Goal: Task Accomplishment & Management: Complete application form

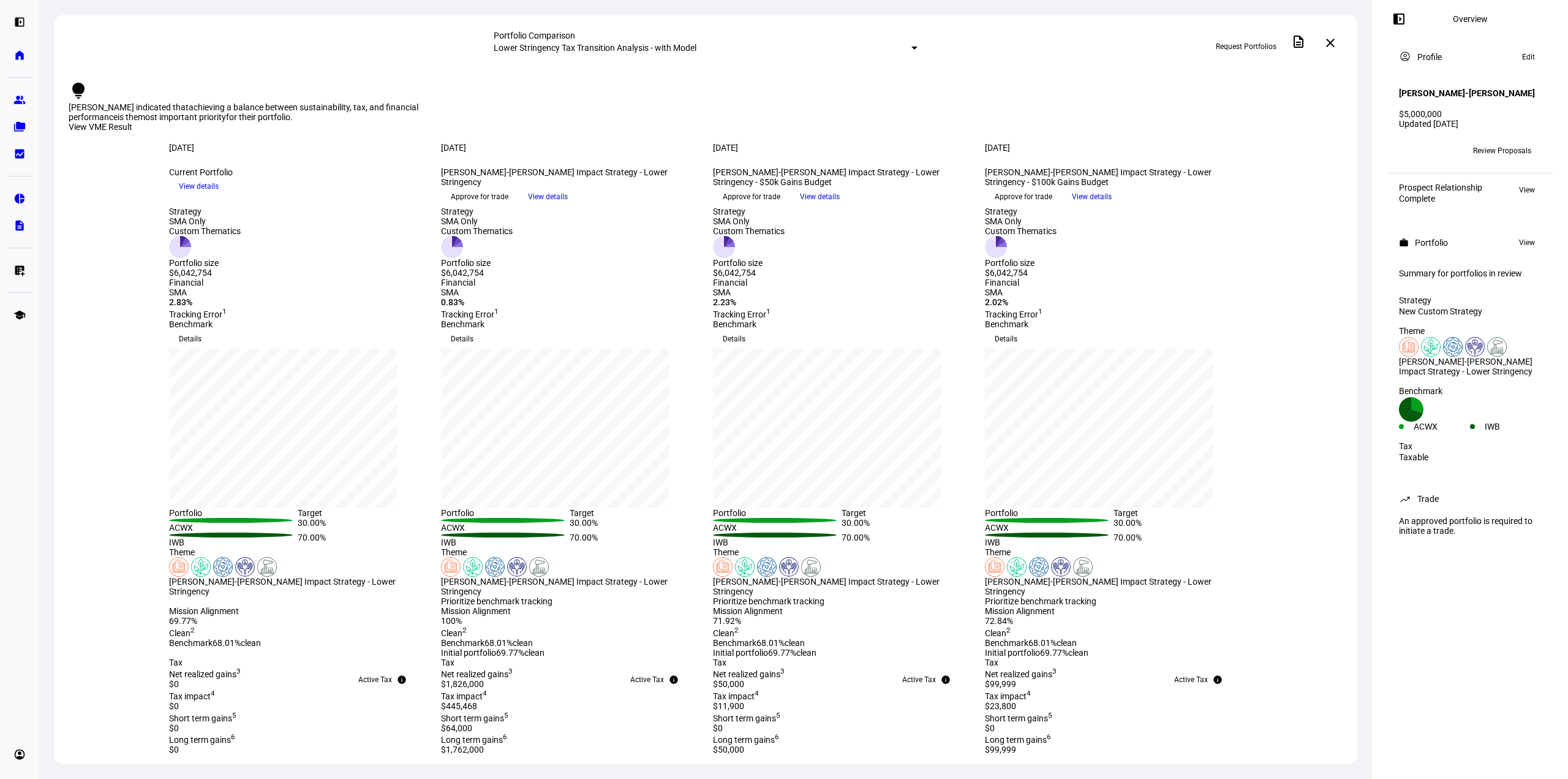
click at [1239, 44] on span "Request Portfolios" at bounding box center [1246, 46] width 61 height 19
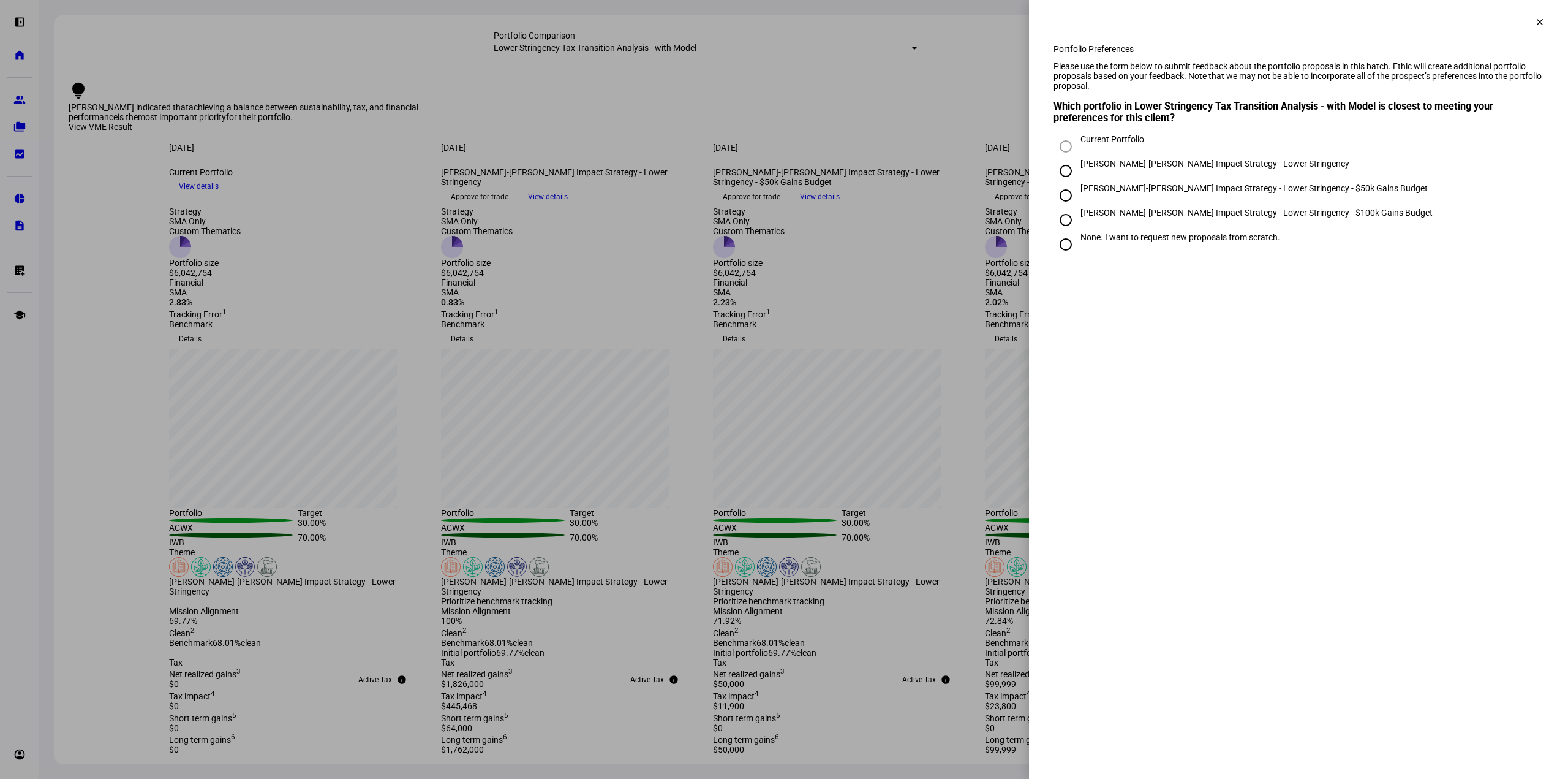
click at [156, 423] on div at bounding box center [784, 389] width 1568 height 779
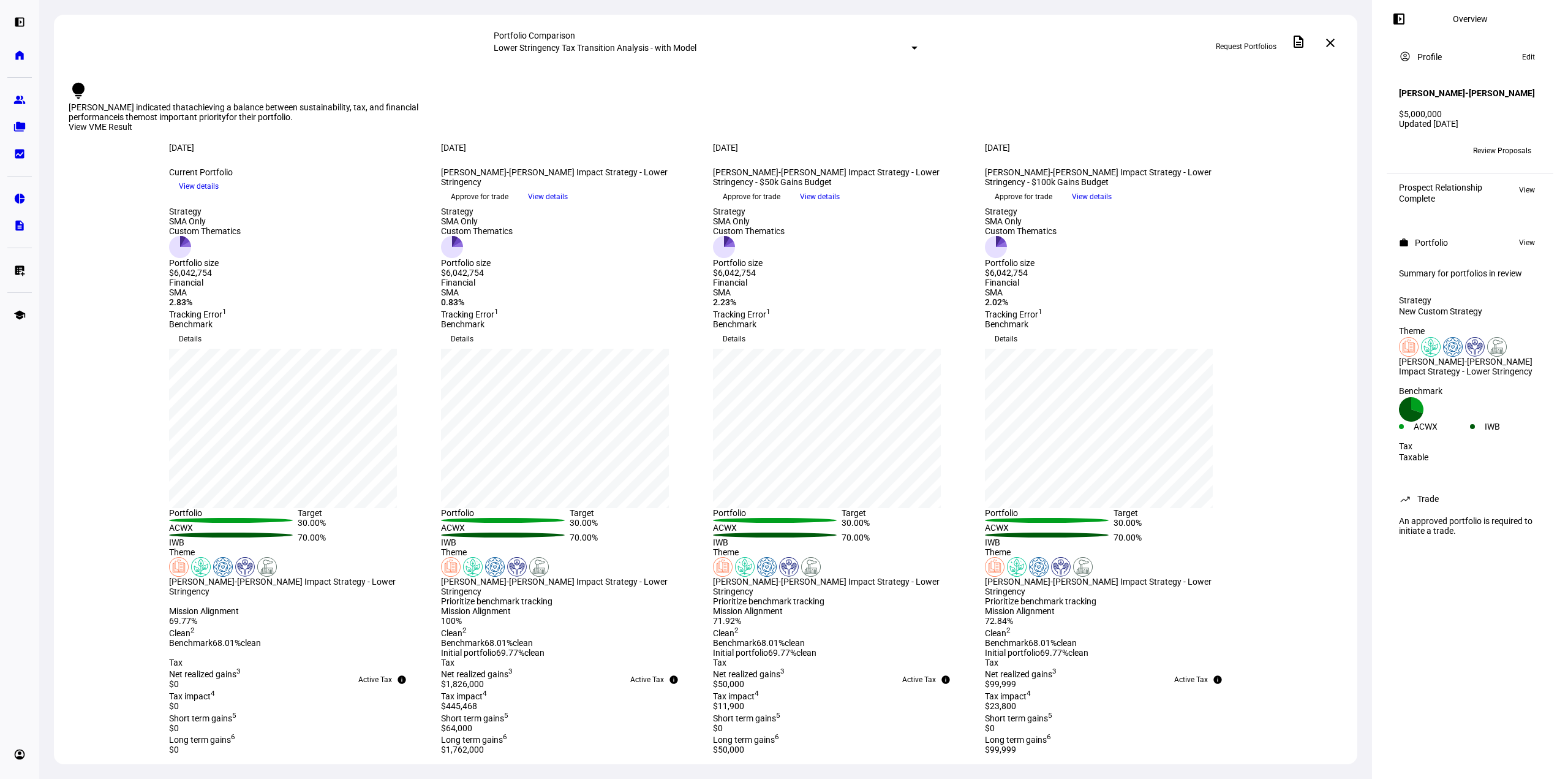
click at [1234, 41] on span "Request Portfolios" at bounding box center [1246, 46] width 61 height 19
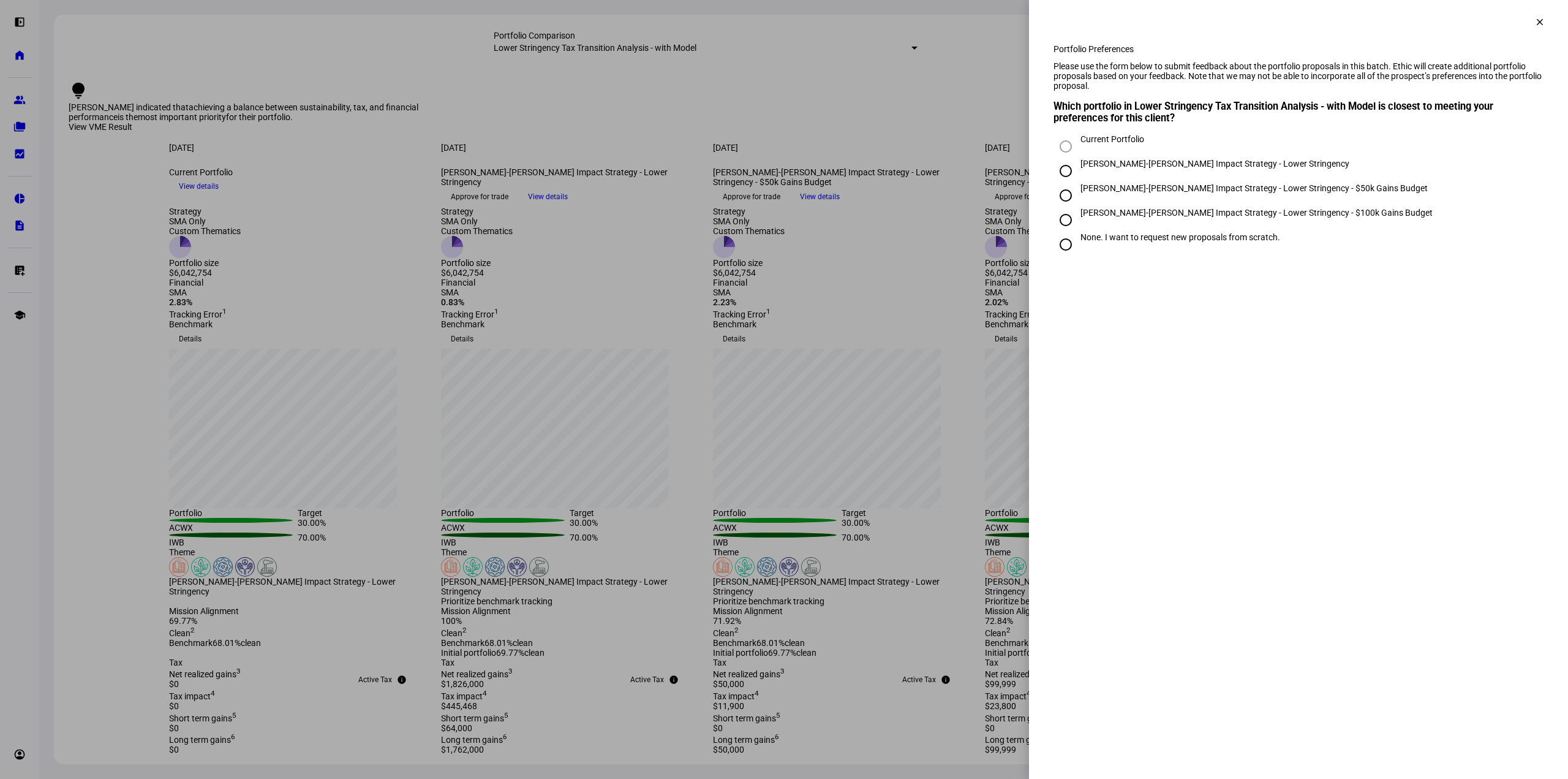
click at [1069, 257] on input "None. I want to request new proposals from scratch." at bounding box center [1066, 245] width 24 height 24
radio input "true"
click at [1156, 378] on eth-mega-radio-button "Ethic Market Theme Select from four popular themes created by Ethic. Ready to g…" at bounding box center [1132, 343] width 157 height 70
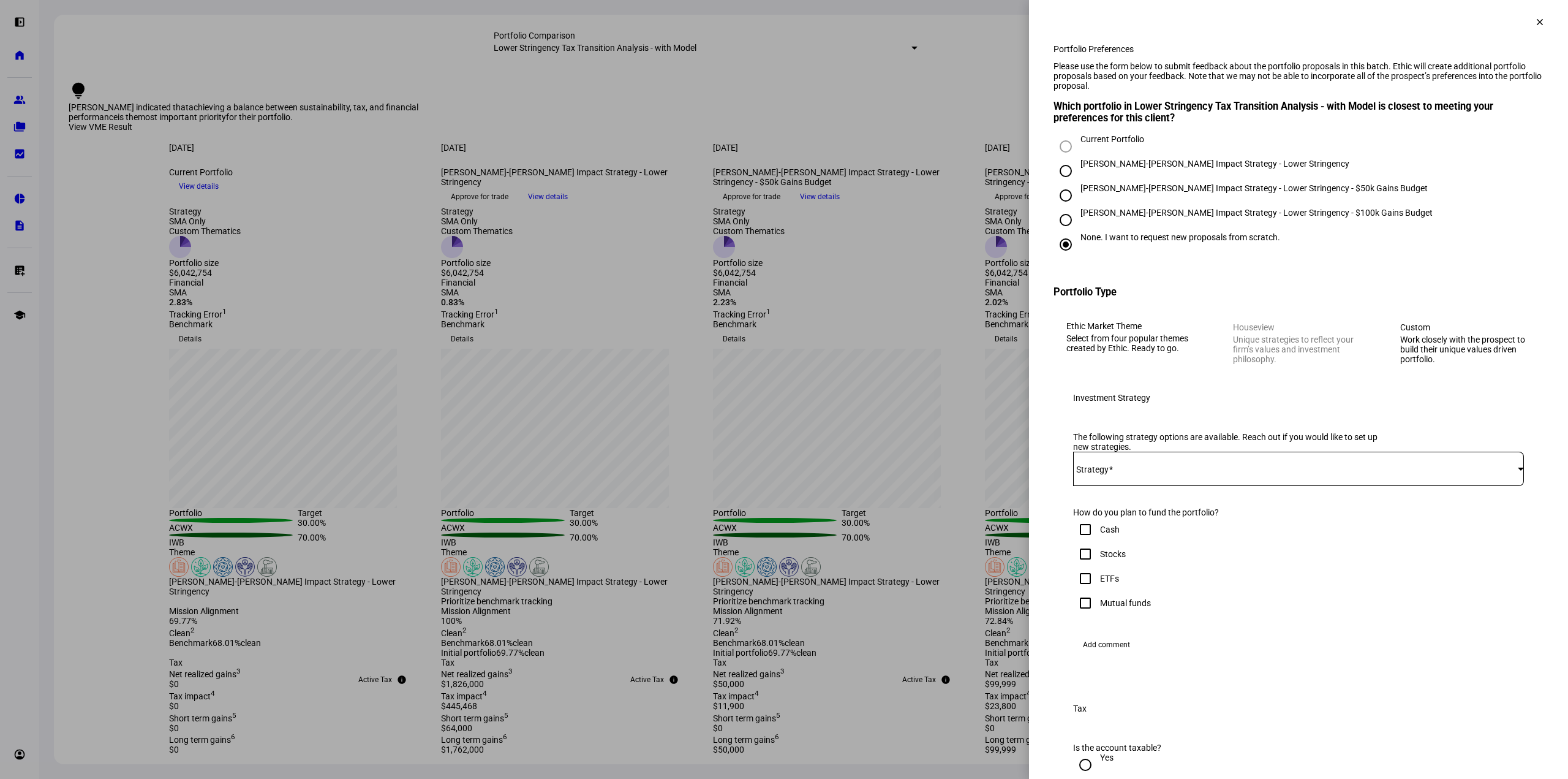
click at [1147, 473] on span at bounding box center [1295, 469] width 445 height 10
click at [278, 400] on div at bounding box center [784, 389] width 1568 height 779
click at [299, 225] on div at bounding box center [784, 389] width 1568 height 779
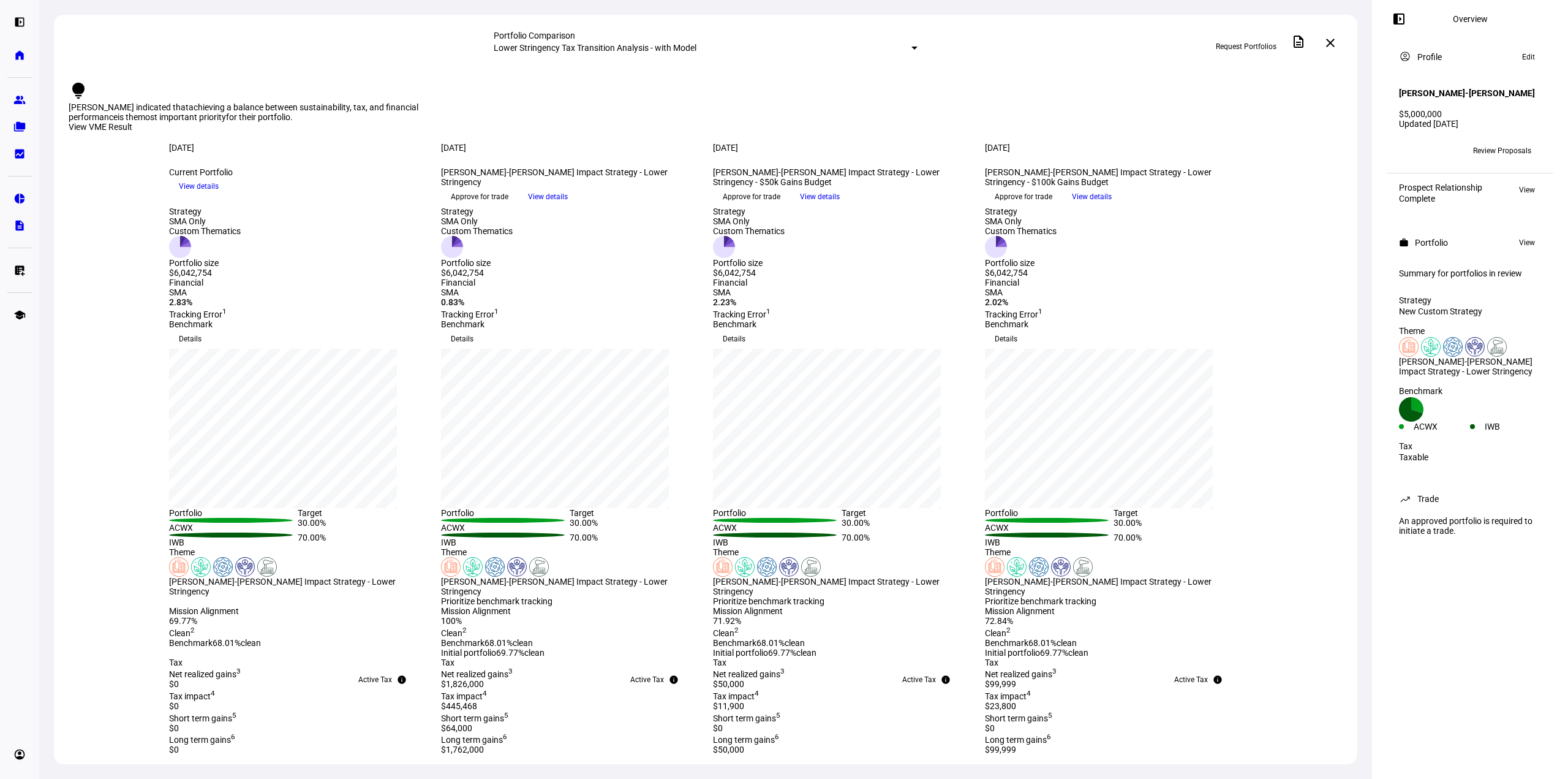
click at [219, 195] on span "View details" at bounding box center [199, 186] width 40 height 19
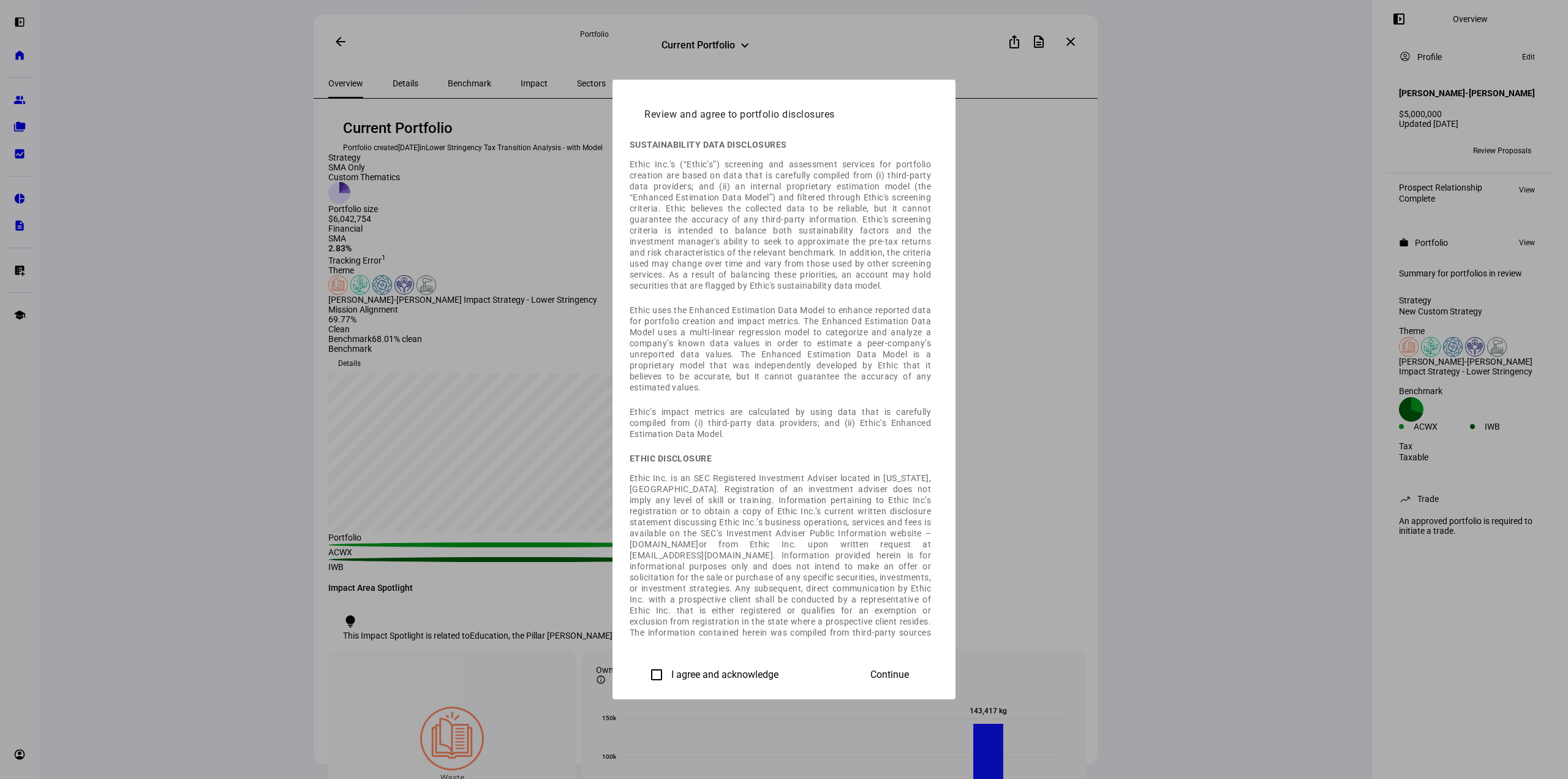
click at [644, 662] on input "I agree and acknowledge" at bounding box center [656, 674] width 24 height 24
checkbox input "true"
click at [924, 660] on span at bounding box center [890, 674] width 68 height 29
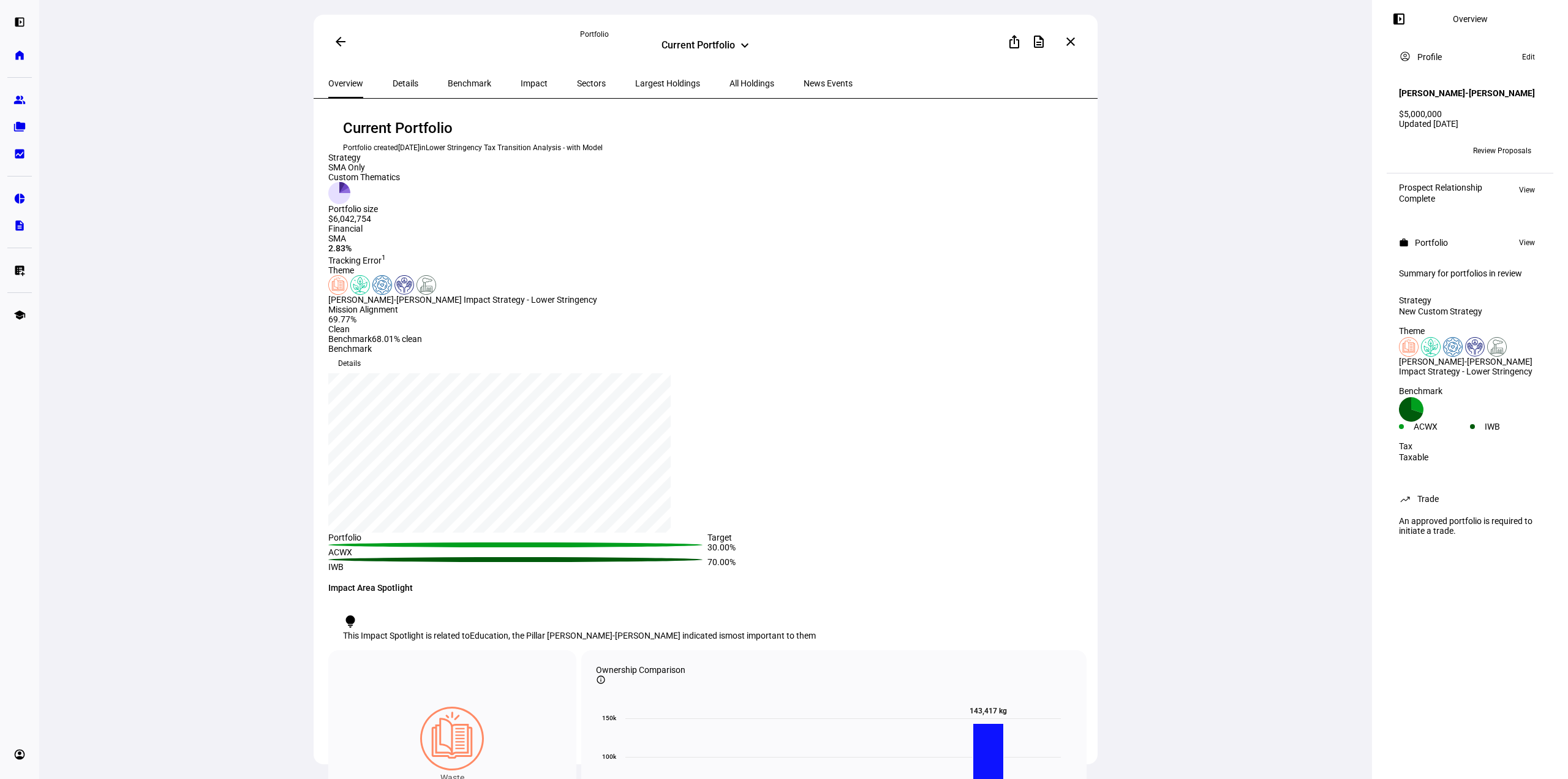
click at [399, 81] on span "Details" at bounding box center [406, 83] width 26 height 9
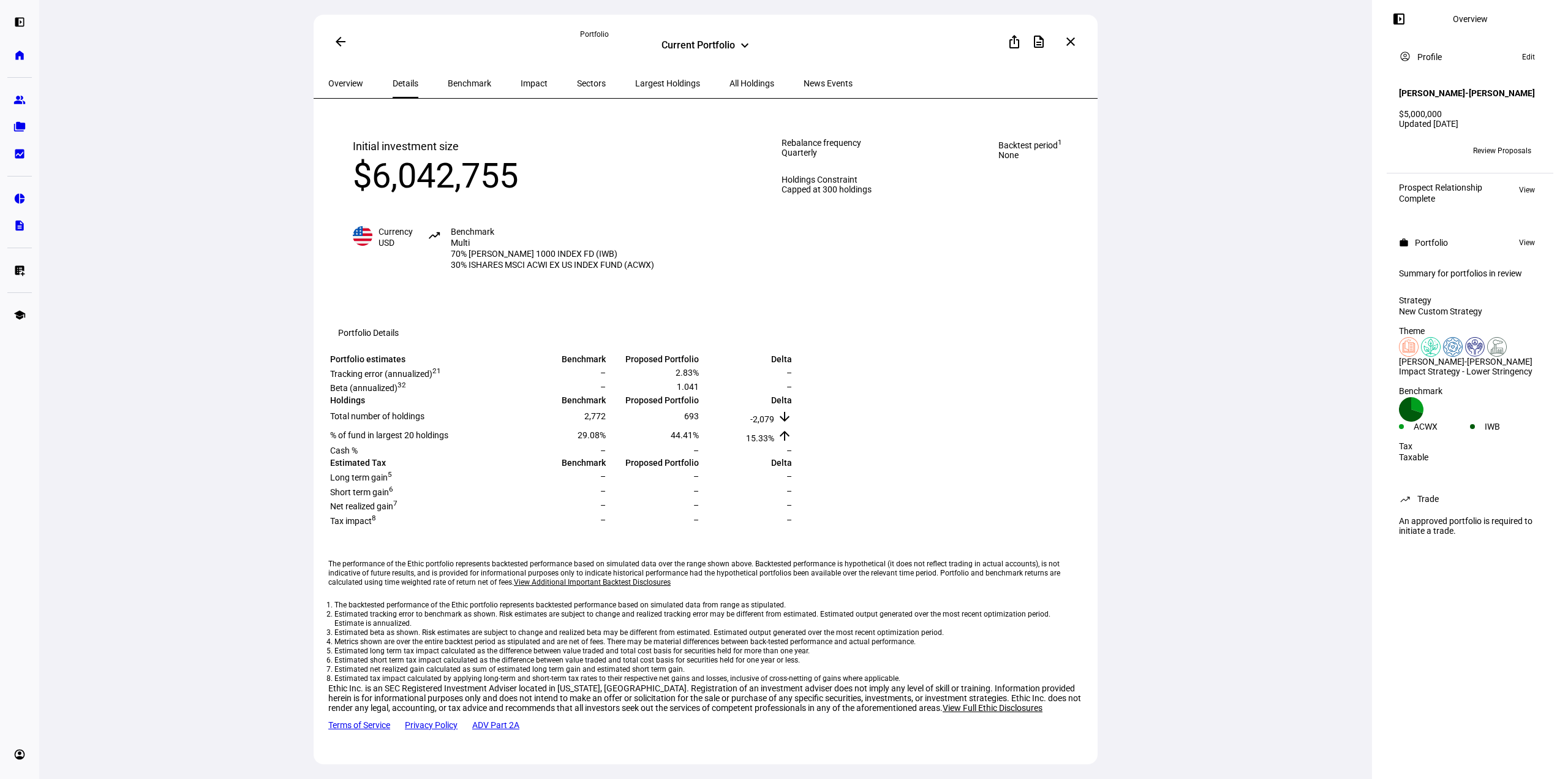
click at [729, 83] on span "All Holdings" at bounding box center [751, 83] width 45 height 9
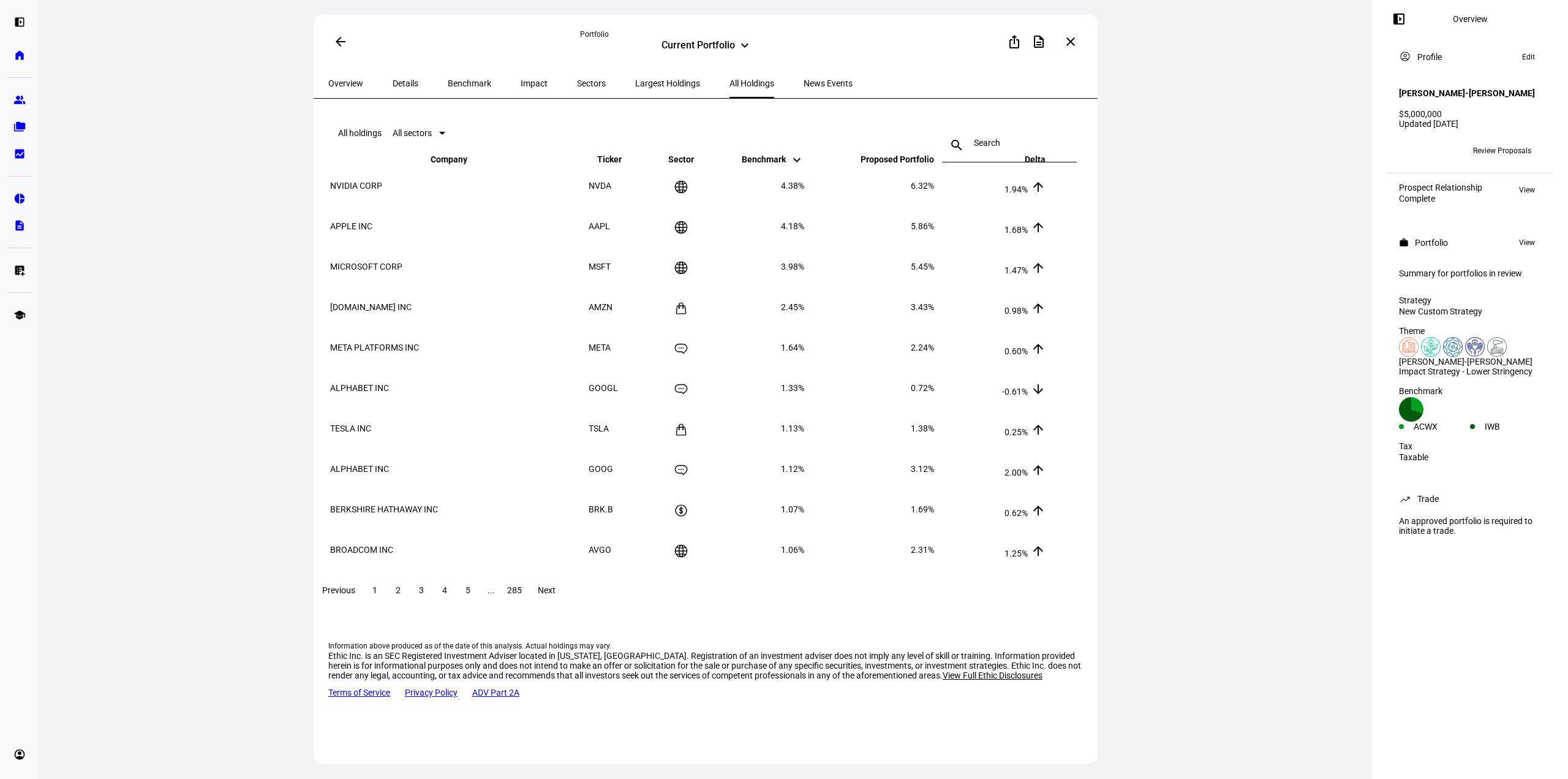
click at [433, 605] on span at bounding box center [421, 590] width 22 height 29
click at [447, 595] on span "4" at bounding box center [445, 590] width 5 height 10
click at [479, 601] on span at bounding box center [468, 590] width 22 height 29
click at [495, 595] on span "..." at bounding box center [491, 590] width 7 height 10
click at [526, 604] on span at bounding box center [514, 590] width 22 height 29
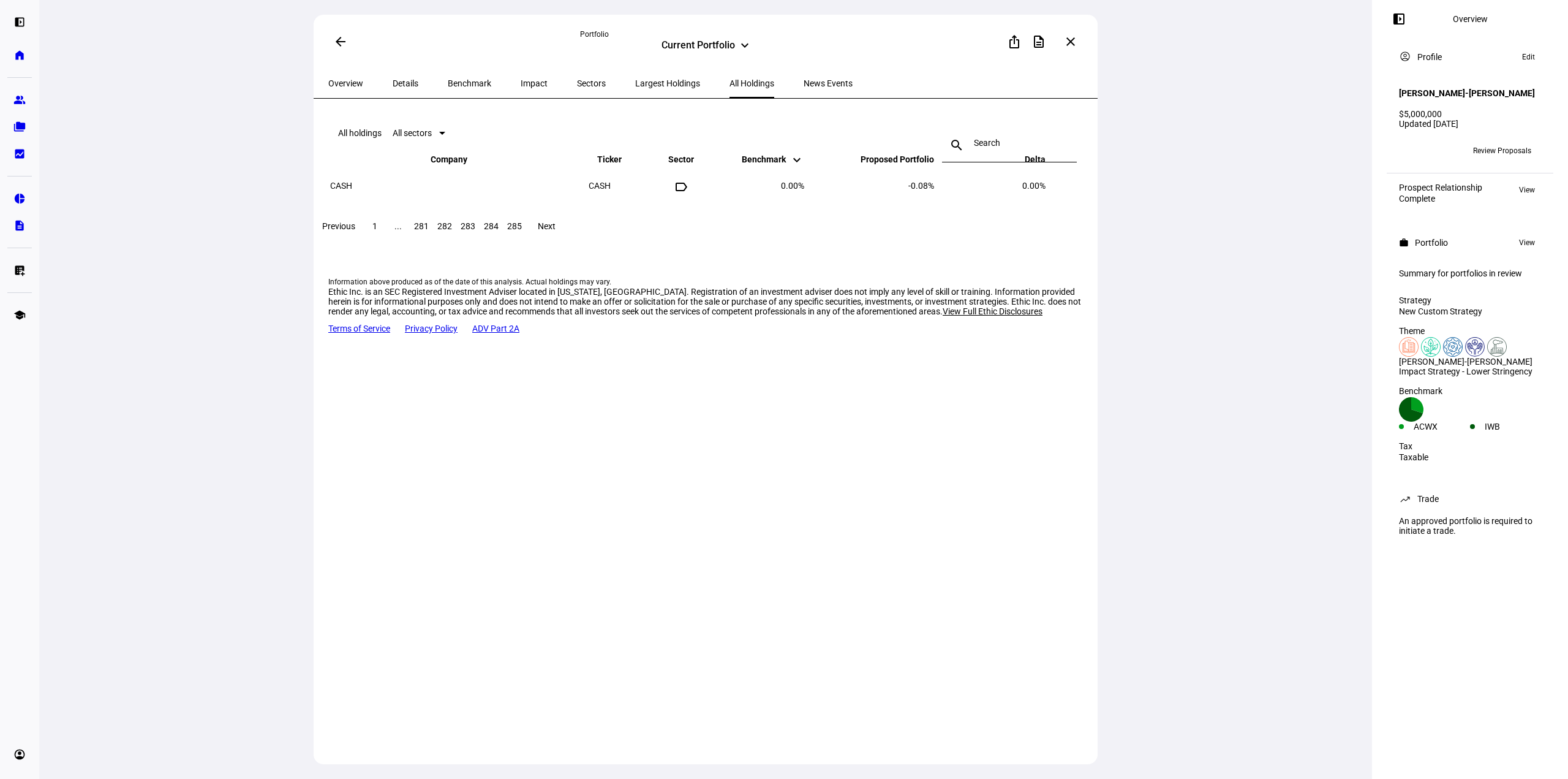
click at [386, 241] on span at bounding box center [374, 226] width 22 height 29
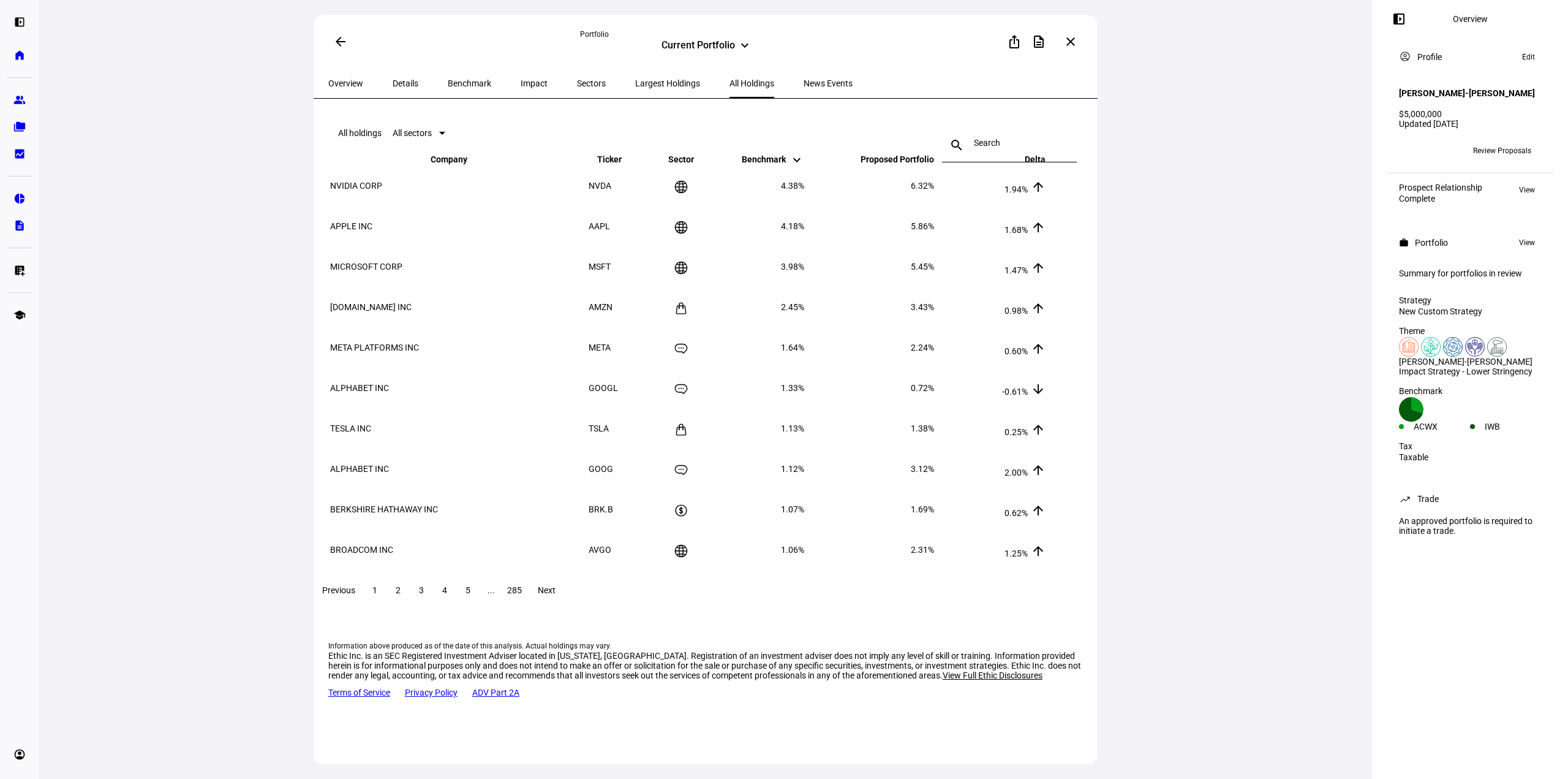
click at [343, 84] on span "Overview" at bounding box center [345, 83] width 35 height 9
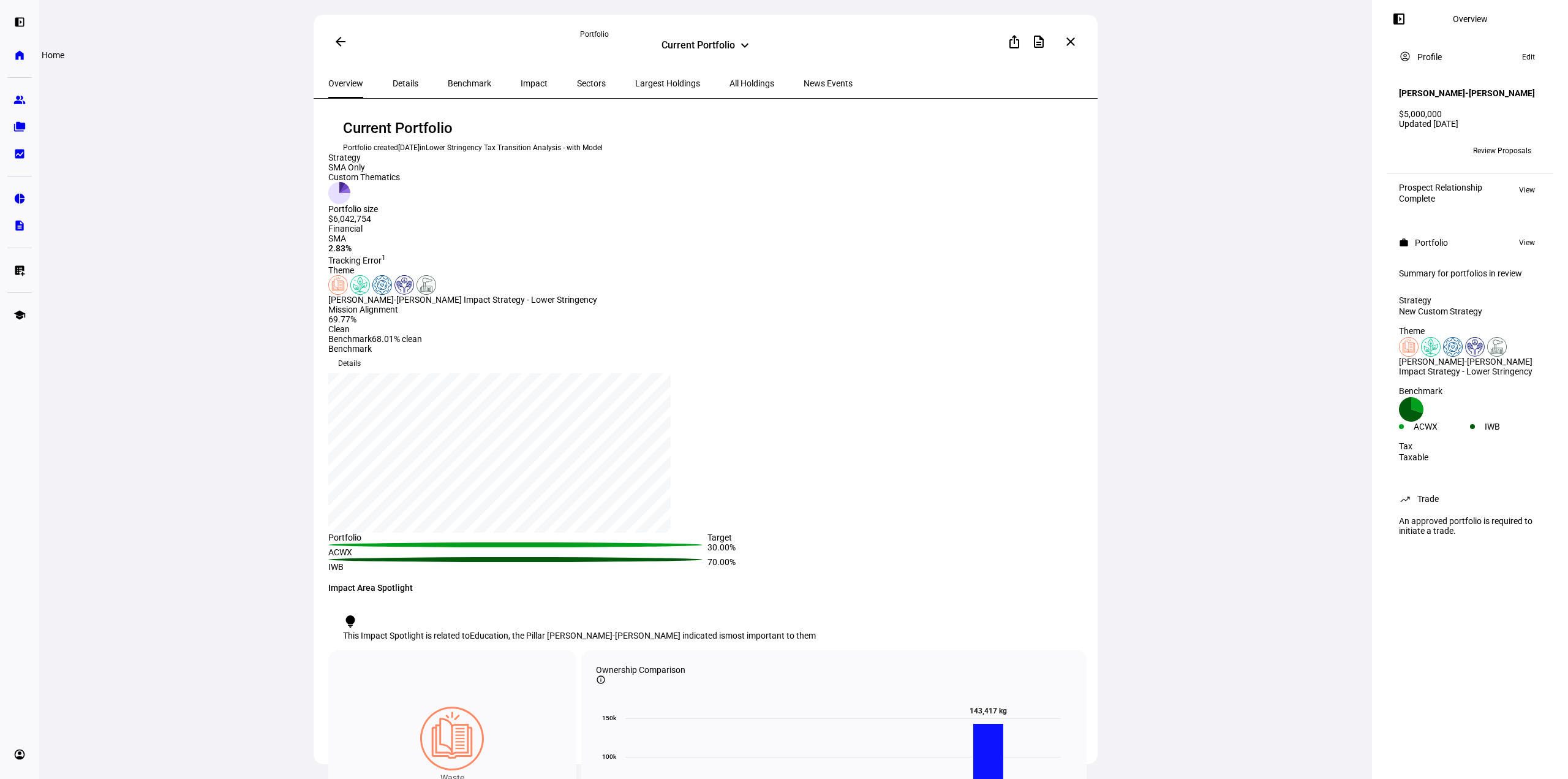
click at [21, 52] on eth-mat-symbol "home" at bounding box center [19, 54] width 12 height 12
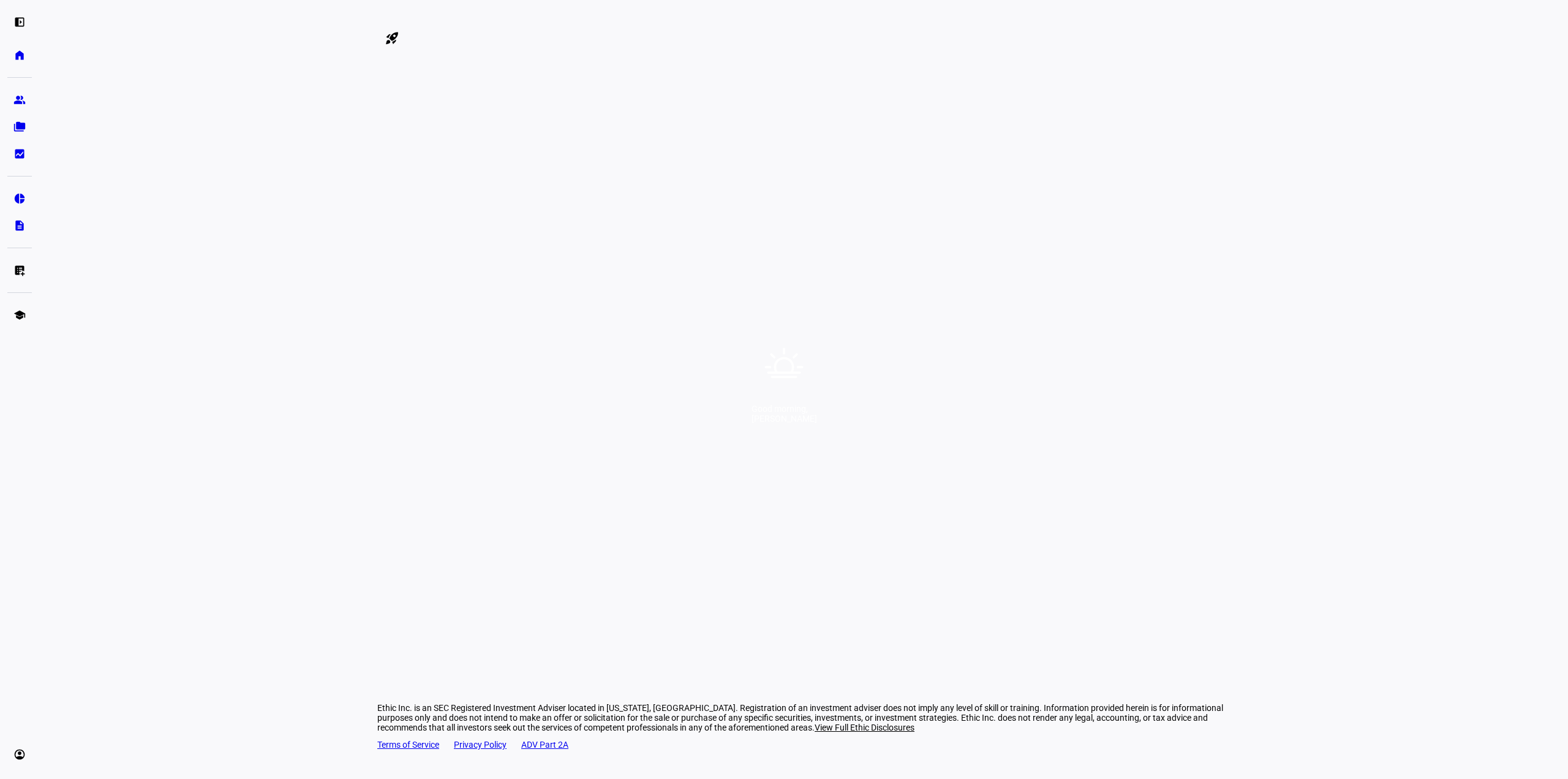
click at [649, 419] on div "Good morning, [PERSON_NAME]" at bounding box center [784, 389] width 1568 height 779
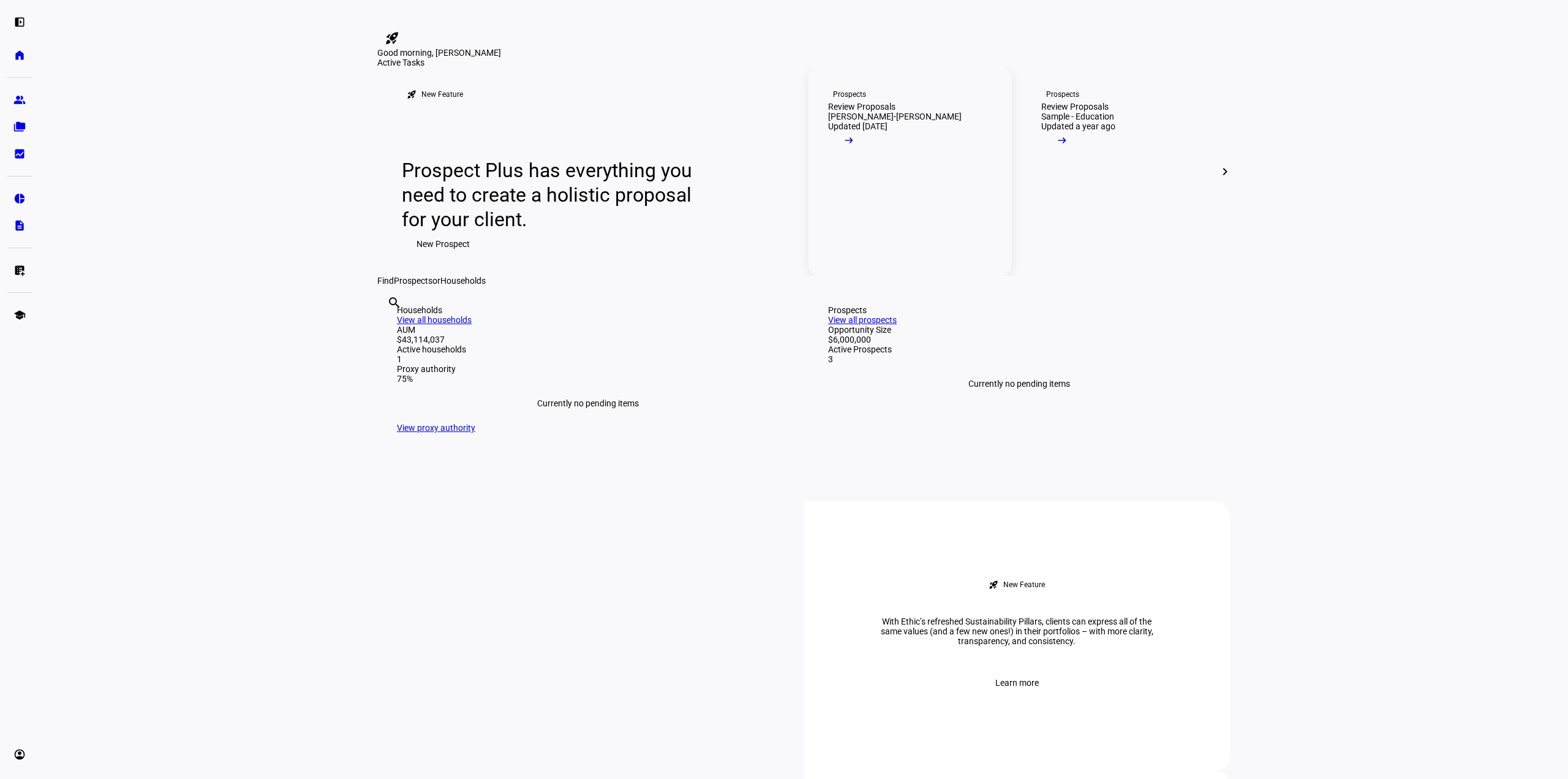
click at [892, 275] on link "Prospects Review Proposals [PERSON_NAME]-[PERSON_NAME] Updated [DATE] arrow_rig…" at bounding box center [910, 171] width 203 height 208
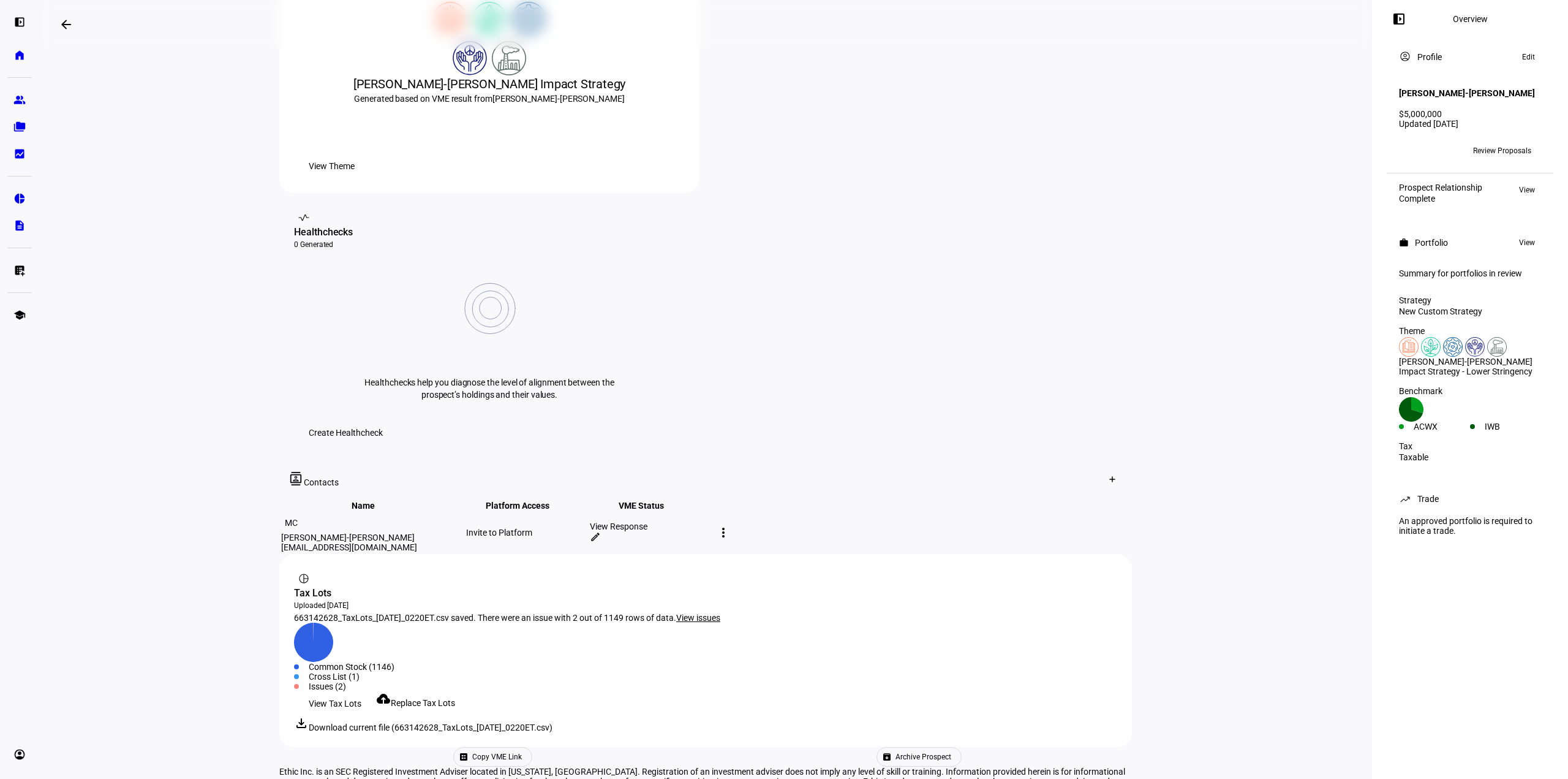
scroll to position [318, 0]
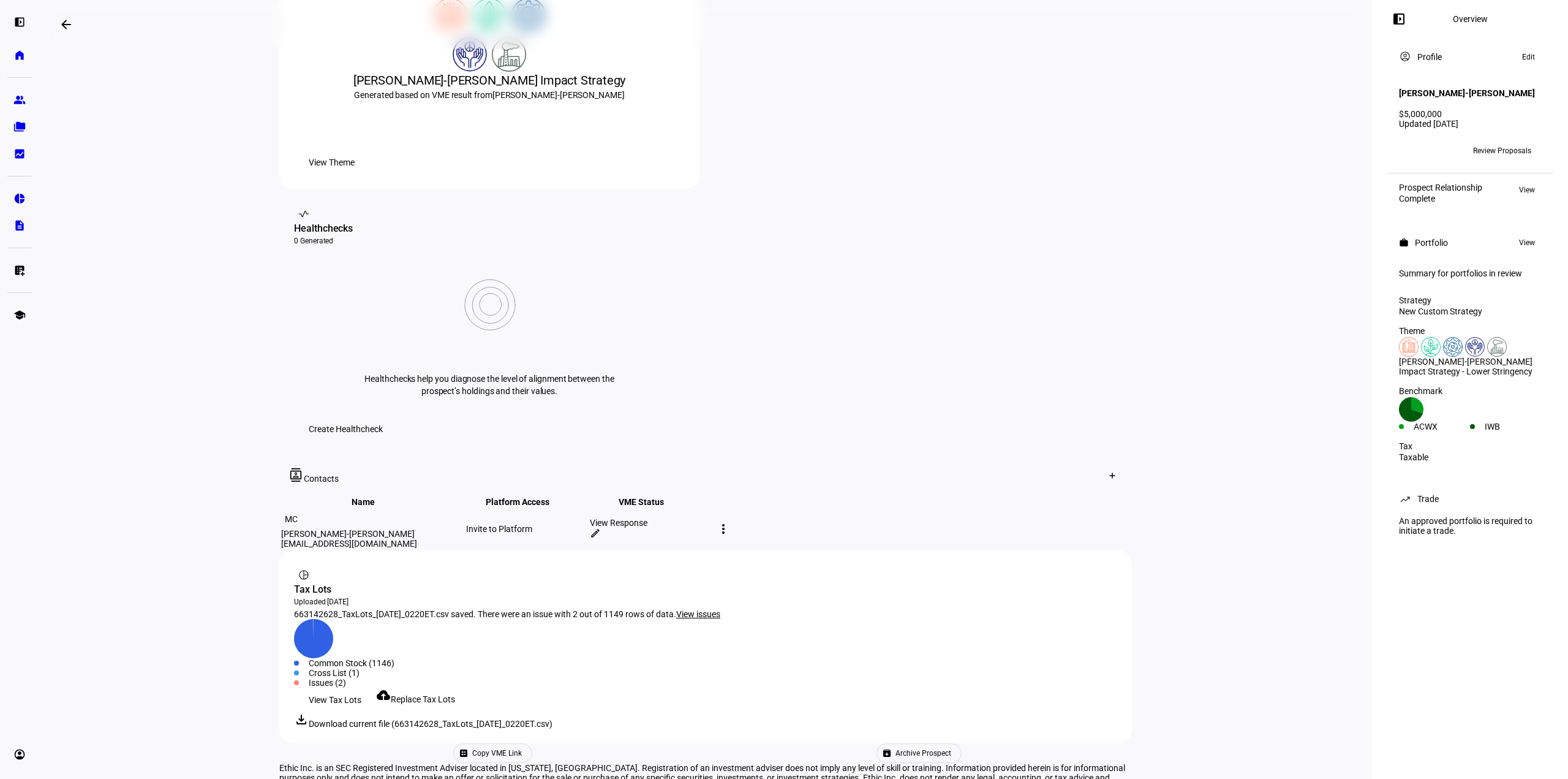
click at [425, 609] on span "663142628_TaxLots_[DATE]_0220ET.csv saved. There were an issue with 2 out of 11…" at bounding box center [485, 614] width 382 height 10
click at [720, 609] on span "View issues" at bounding box center [699, 614] width 44 height 10
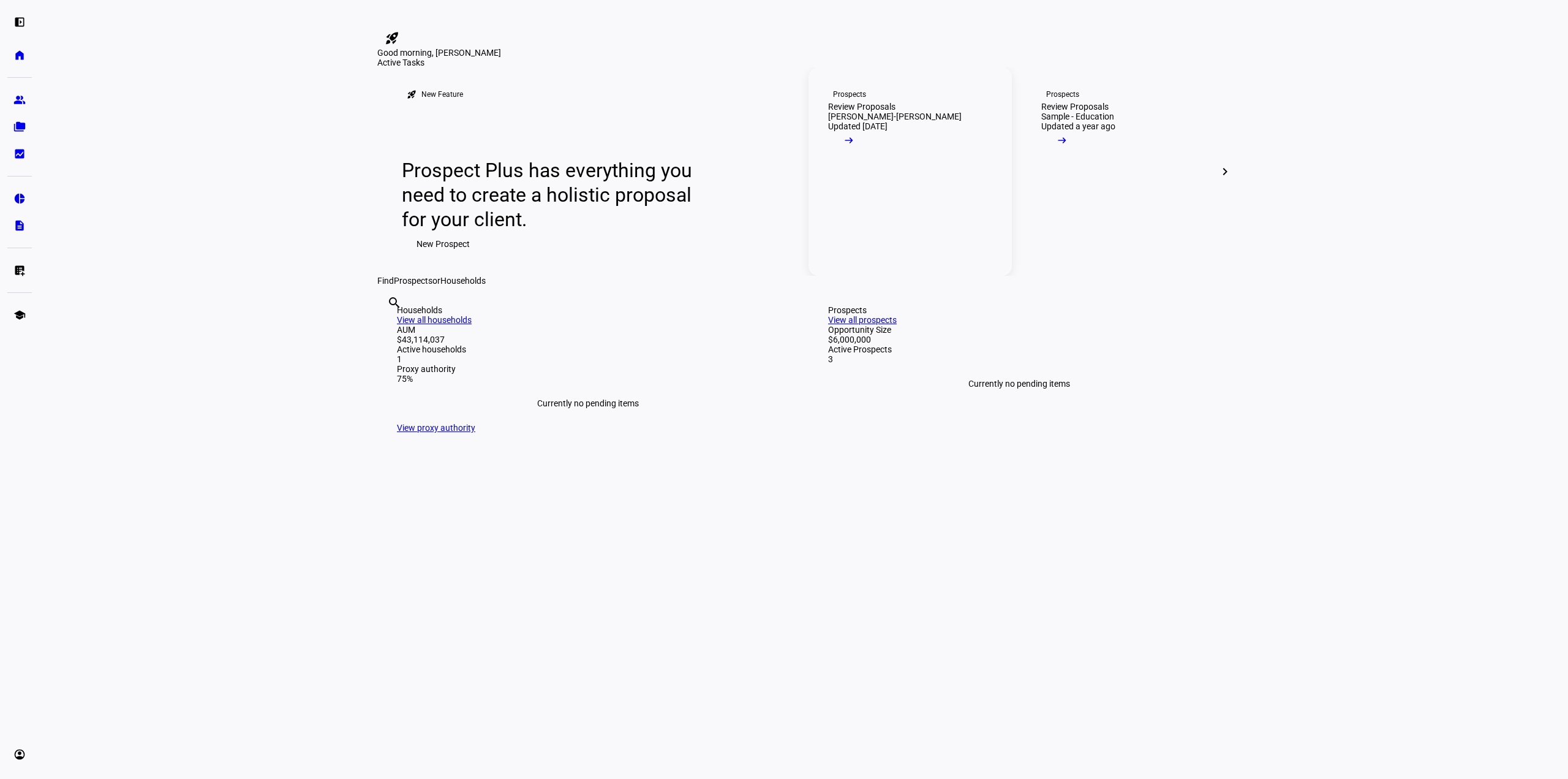
click at [959, 263] on link "Prospects Review Proposals [PERSON_NAME]-[PERSON_NAME] Updated [DATE] arrow_rig…" at bounding box center [910, 171] width 203 height 208
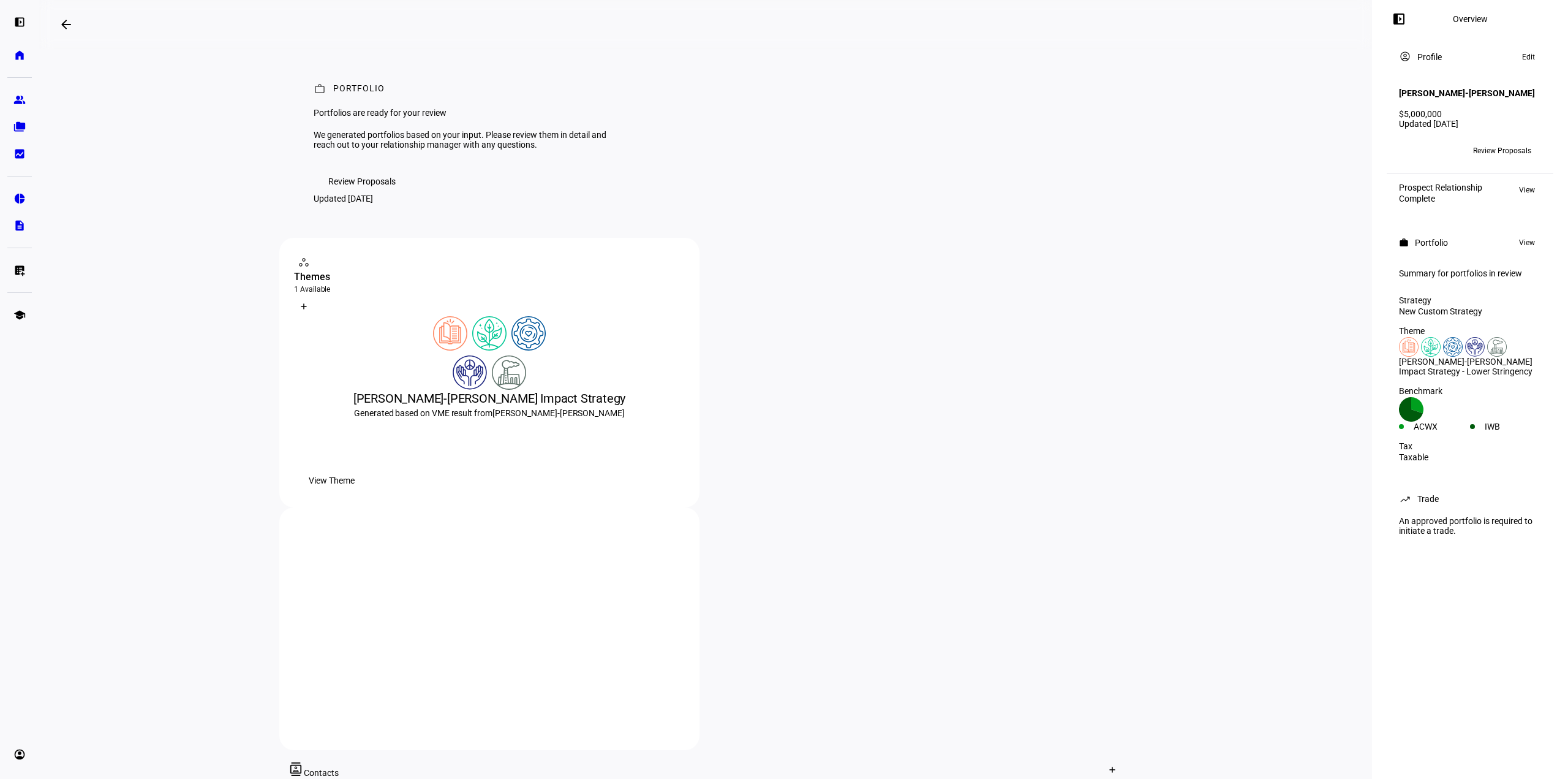
click at [1500, 160] on span "Review Proposals" at bounding box center [1502, 151] width 58 height 19
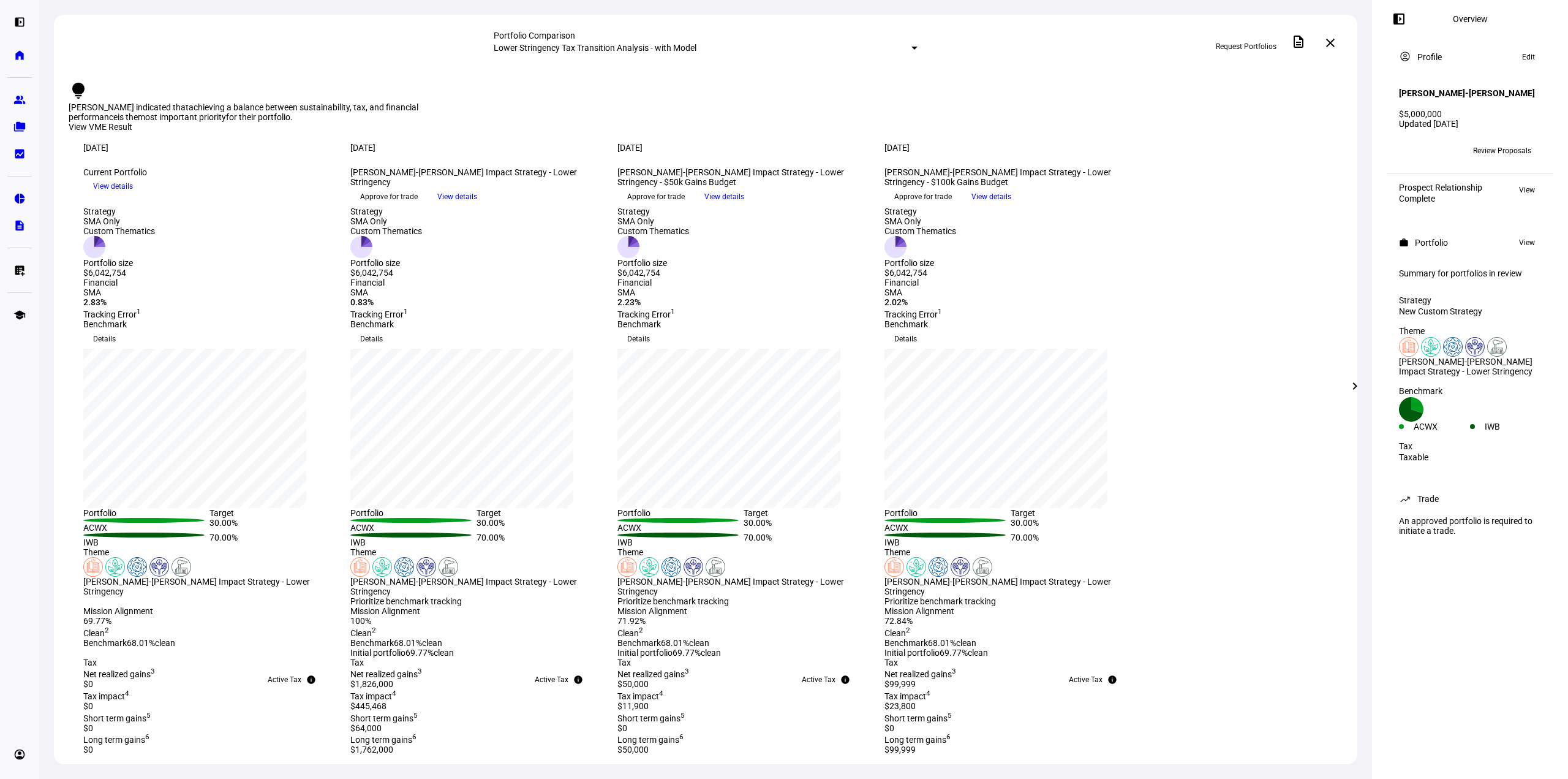
click at [1257, 47] on span "Request Portfolios" at bounding box center [1246, 46] width 61 height 19
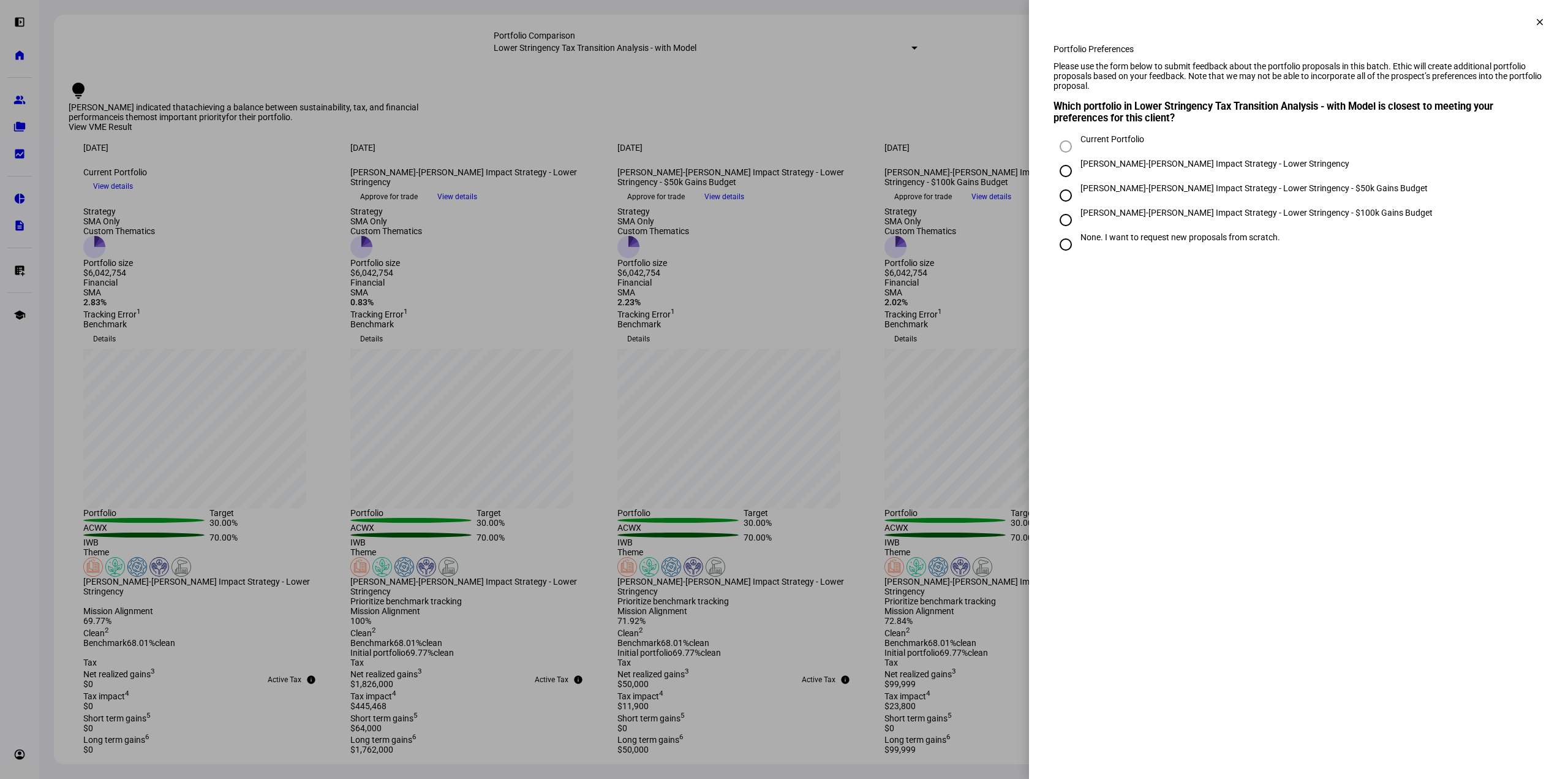
click at [1066, 183] on input "[PERSON_NAME]-[PERSON_NAME] Impact Strategy - Lower Stringency" at bounding box center [1066, 171] width 24 height 24
radio input "true"
click at [1059, 208] on input "[PERSON_NAME]-[PERSON_NAME] Impact Strategy - Lower Stringency - $50k Gains Bud…" at bounding box center [1066, 195] width 24 height 24
radio input "true"
click at [1056, 233] on input "[PERSON_NAME]-[PERSON_NAME] Impact Strategy - Lower Stringency - $100k Gains Bu…" at bounding box center [1066, 220] width 24 height 24
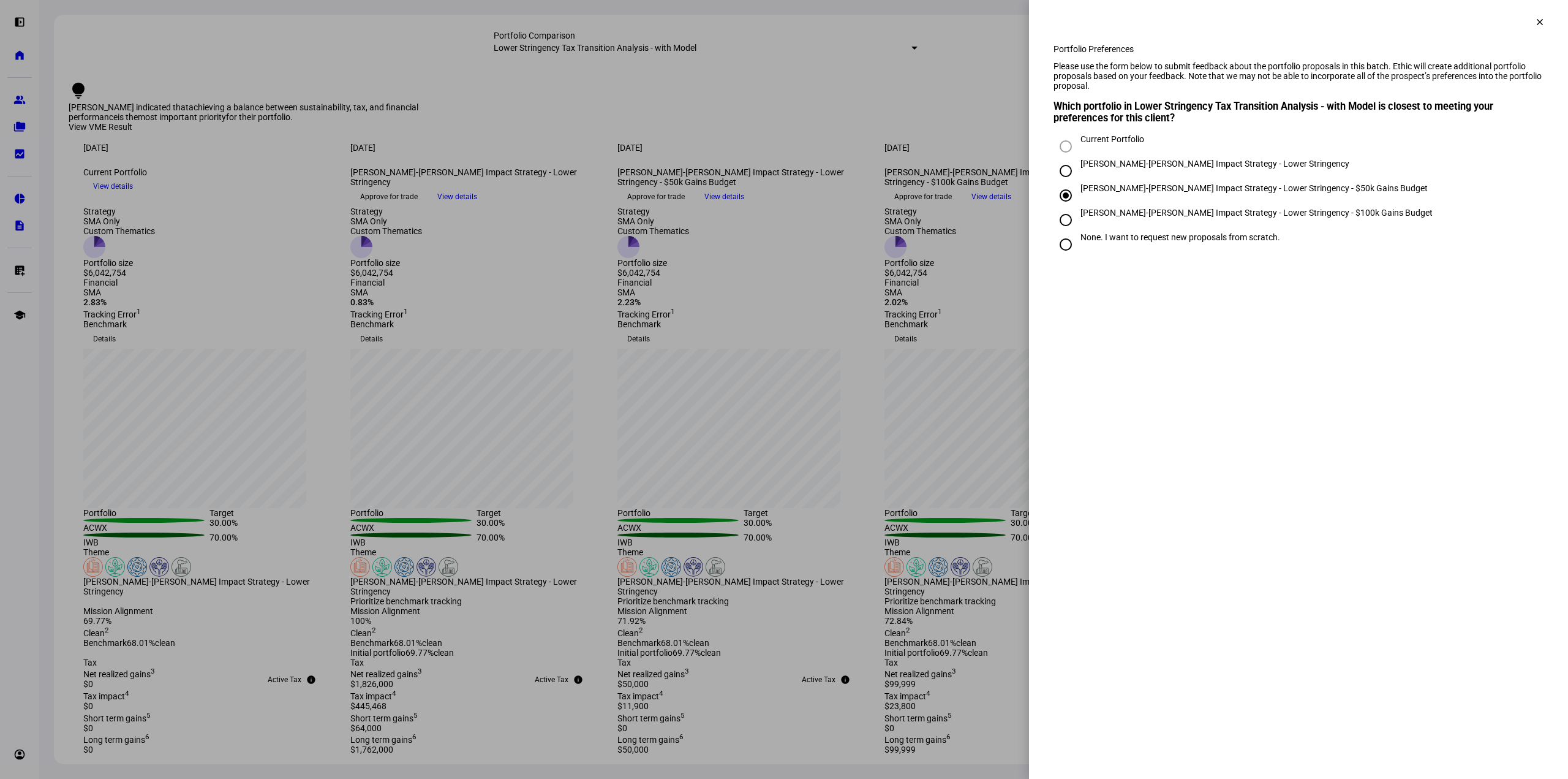
radio input "true"
click at [1056, 257] on input "None. I want to request new proposals from scratch." at bounding box center [1066, 245] width 24 height 24
radio input "true"
click at [1073, 208] on input "[PERSON_NAME]-[PERSON_NAME] Impact Strategy - Lower Stringency - $50k Gains Bud…" at bounding box center [1066, 195] width 24 height 24
radio input "true"
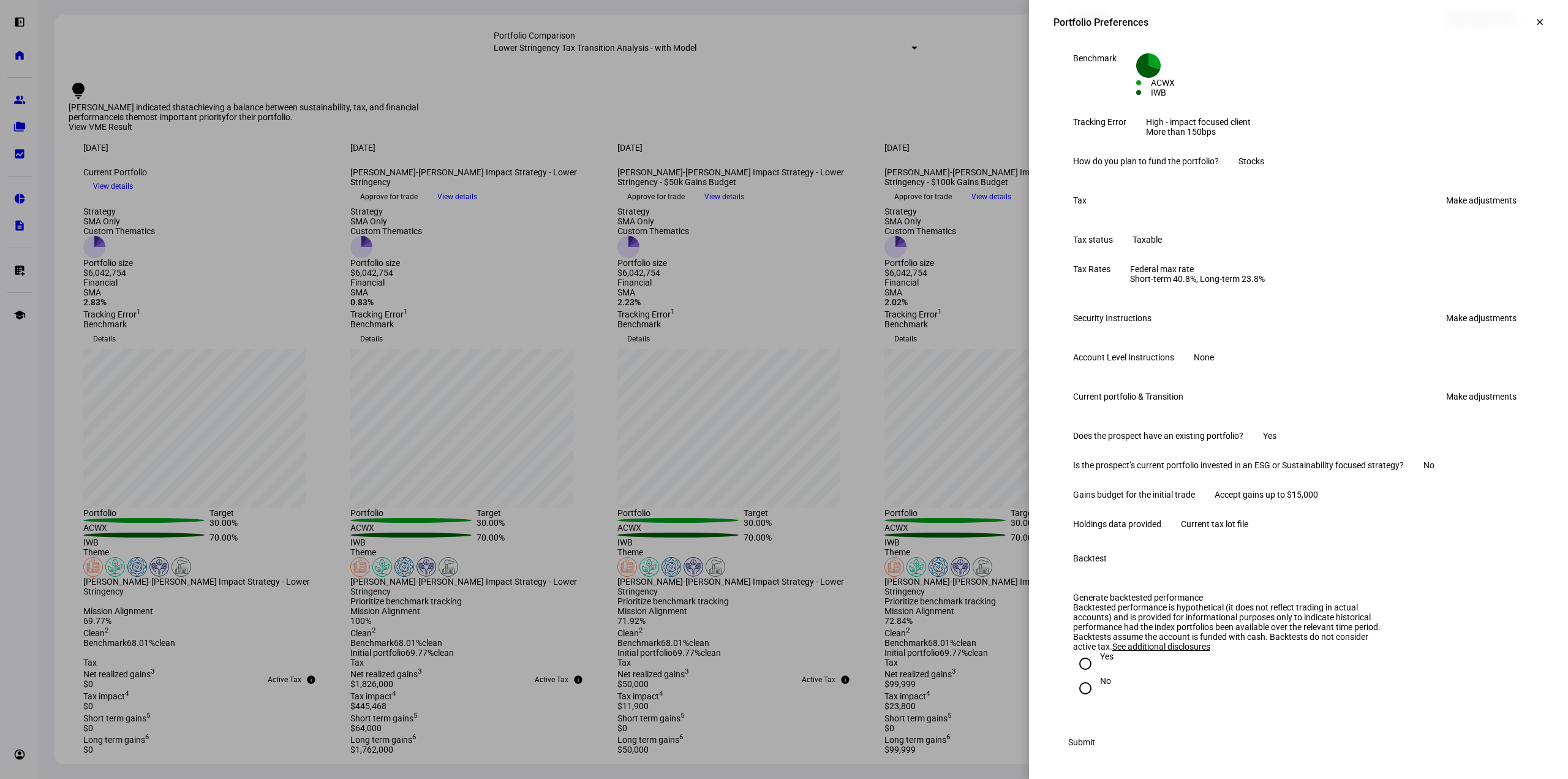
scroll to position [490, 0]
click at [1249, 529] on span "Current tax lot file" at bounding box center [1215, 524] width 67 height 10
click at [1444, 387] on link "Make adjustments" at bounding box center [1481, 396] width 85 height 19
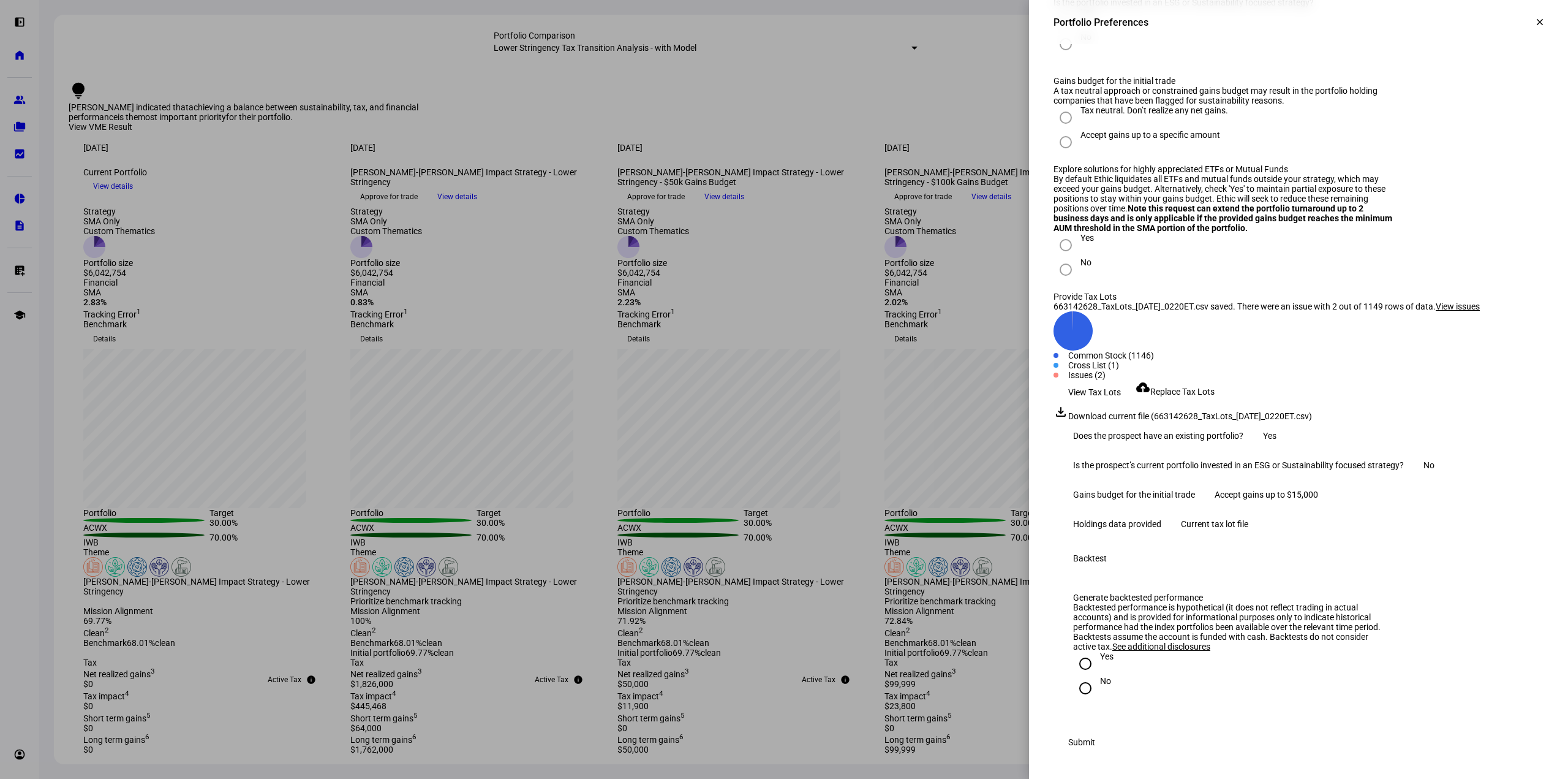
scroll to position [571, 0]
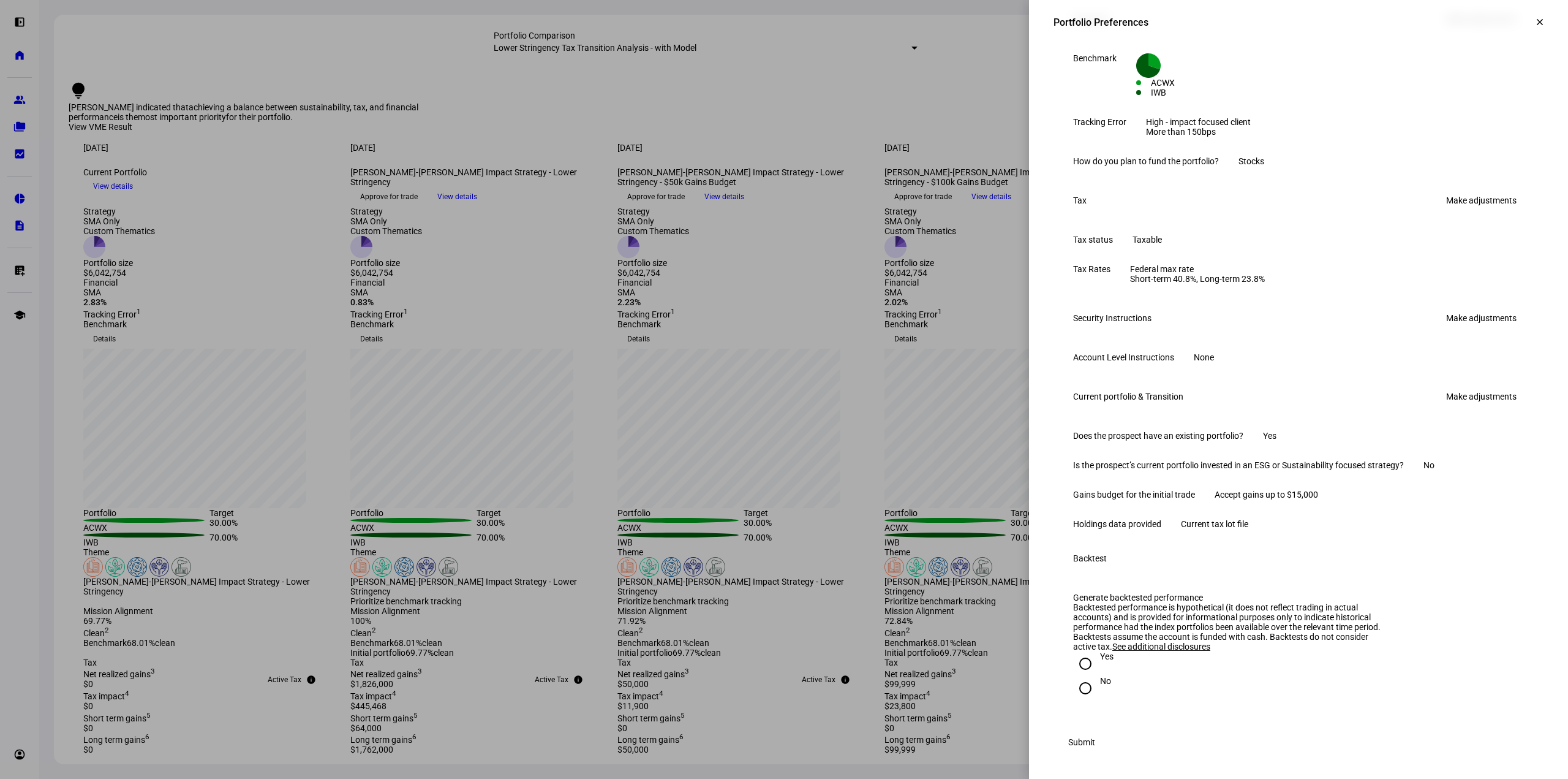
click at [1444, 387] on link "Make adjustments" at bounding box center [1481, 396] width 85 height 19
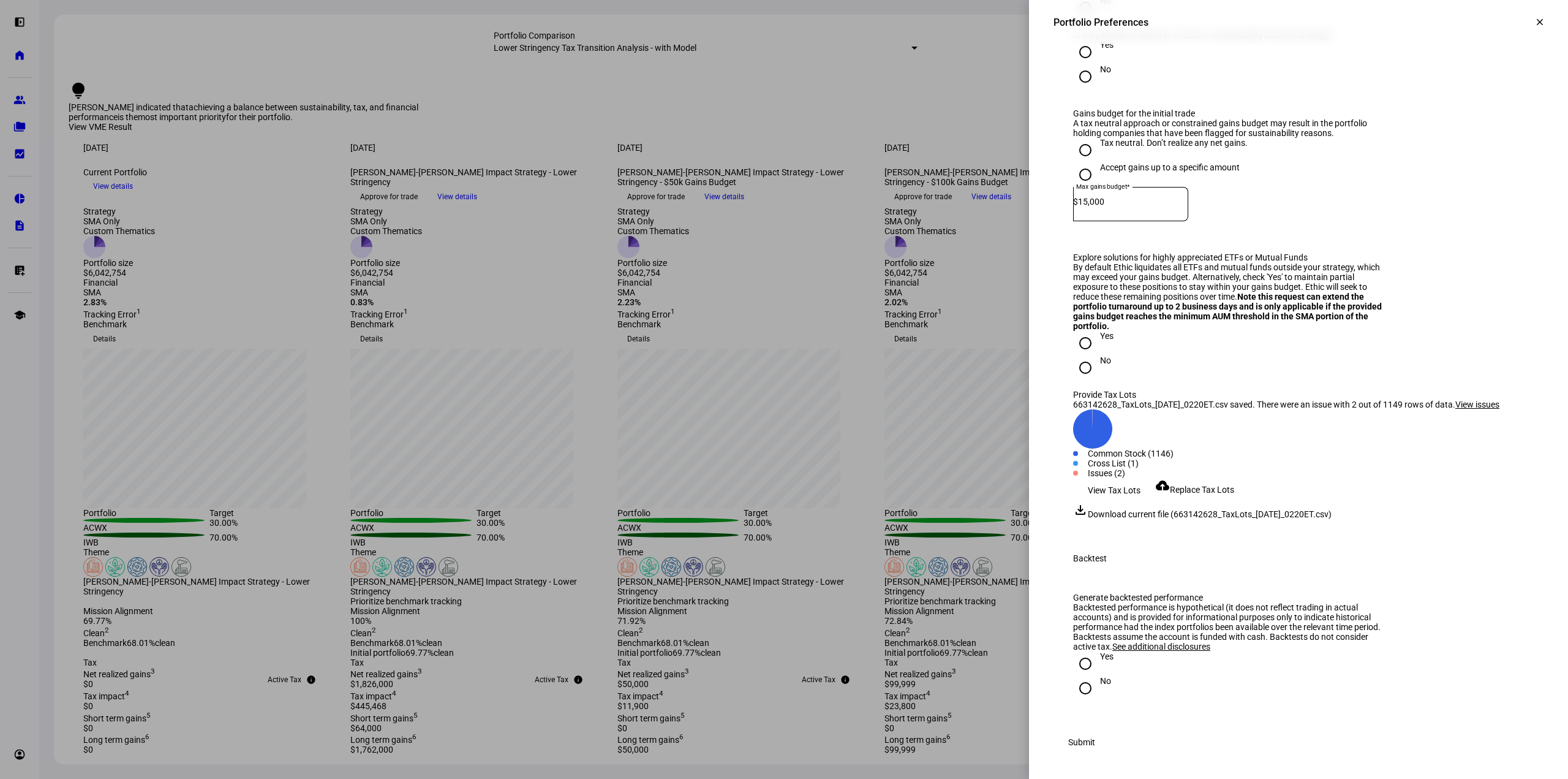
scroll to position [1002, 0]
click at [1201, 494] on span "Replace Tax Lots" at bounding box center [1202, 490] width 64 height 10
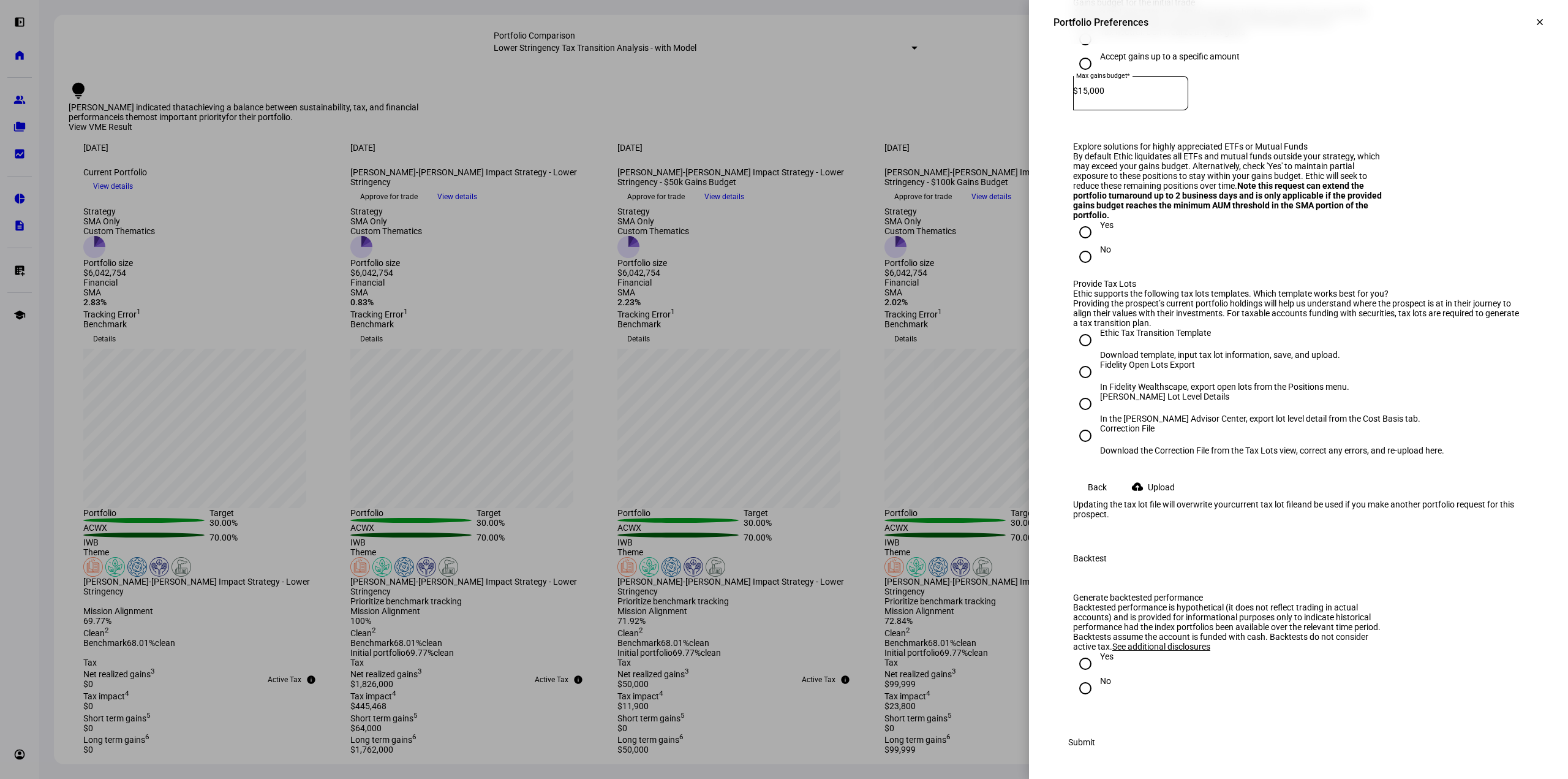
click at [1079, 384] on input "Fidelity Open Lots Export In Fidelity Wealthscape, export open lots from the Po…" at bounding box center [1085, 372] width 24 height 24
radio input "true"
click at [1175, 499] on span "Upload" at bounding box center [1161, 487] width 27 height 24
click at [1153, 499] on span "Upload" at bounding box center [1161, 487] width 27 height 24
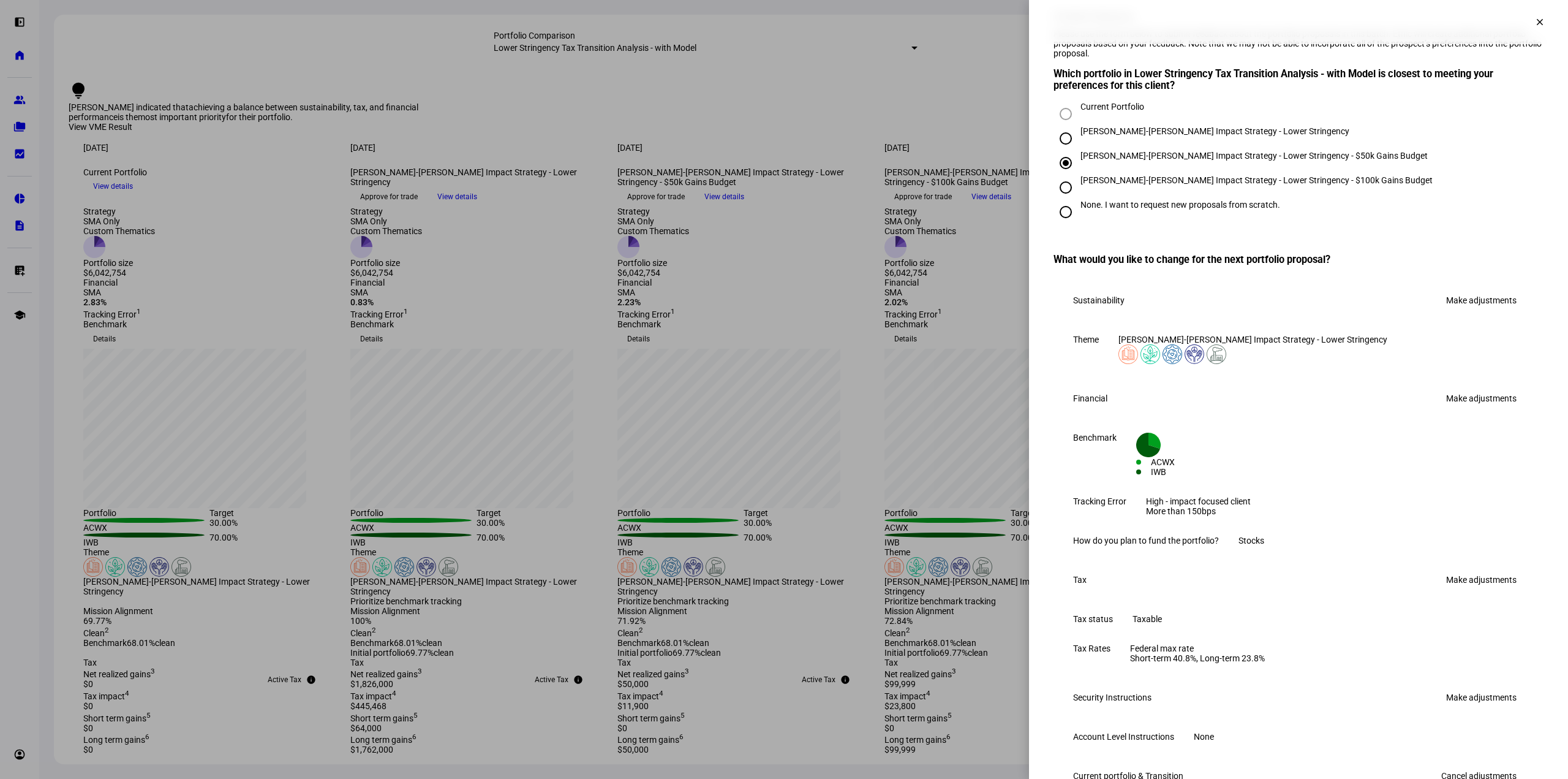
scroll to position [0, 0]
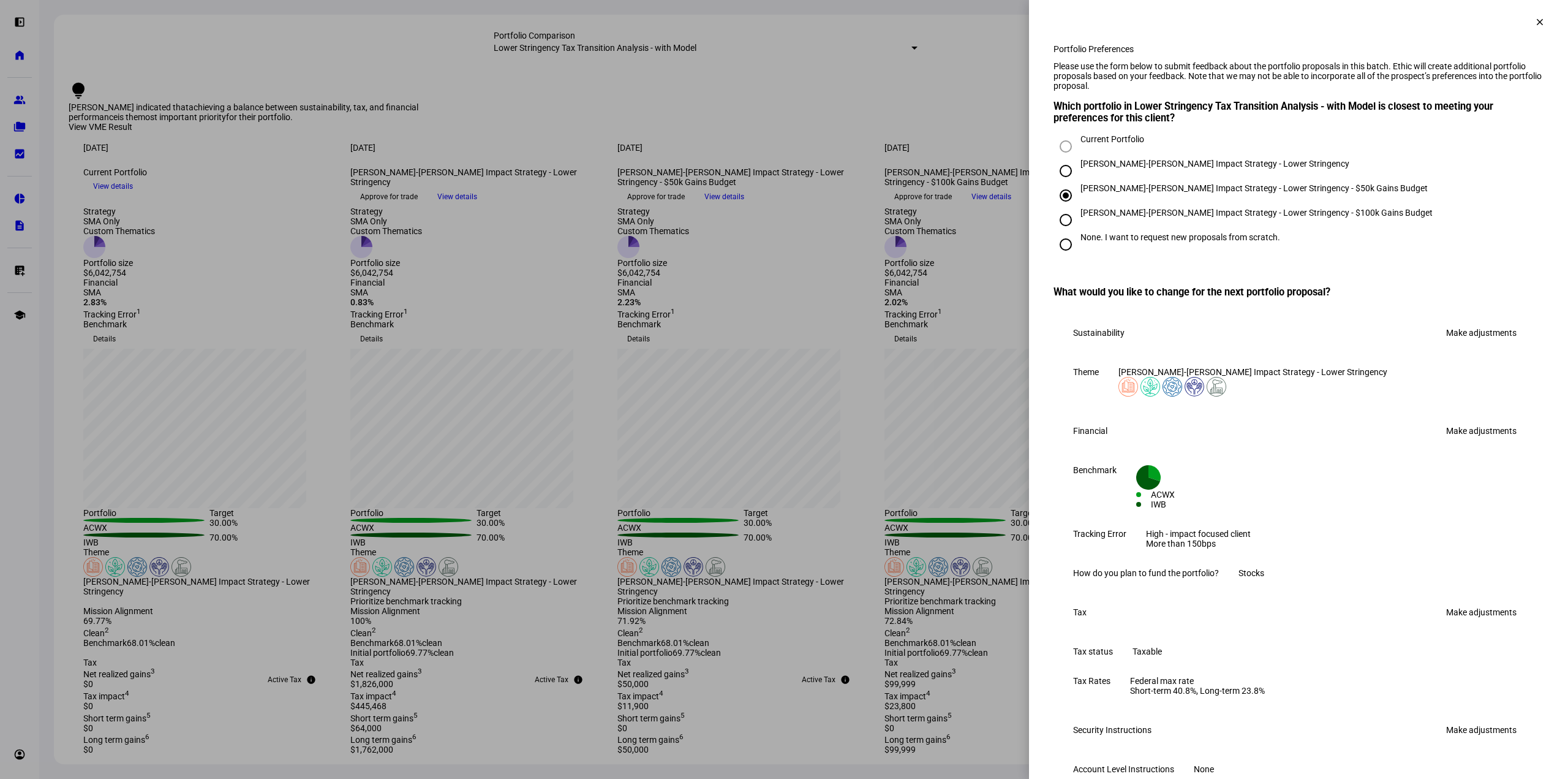
click at [1055, 183] on input "[PERSON_NAME]-[PERSON_NAME] Impact Strategy - Lower Stringency" at bounding box center [1066, 171] width 24 height 24
radio input "true"
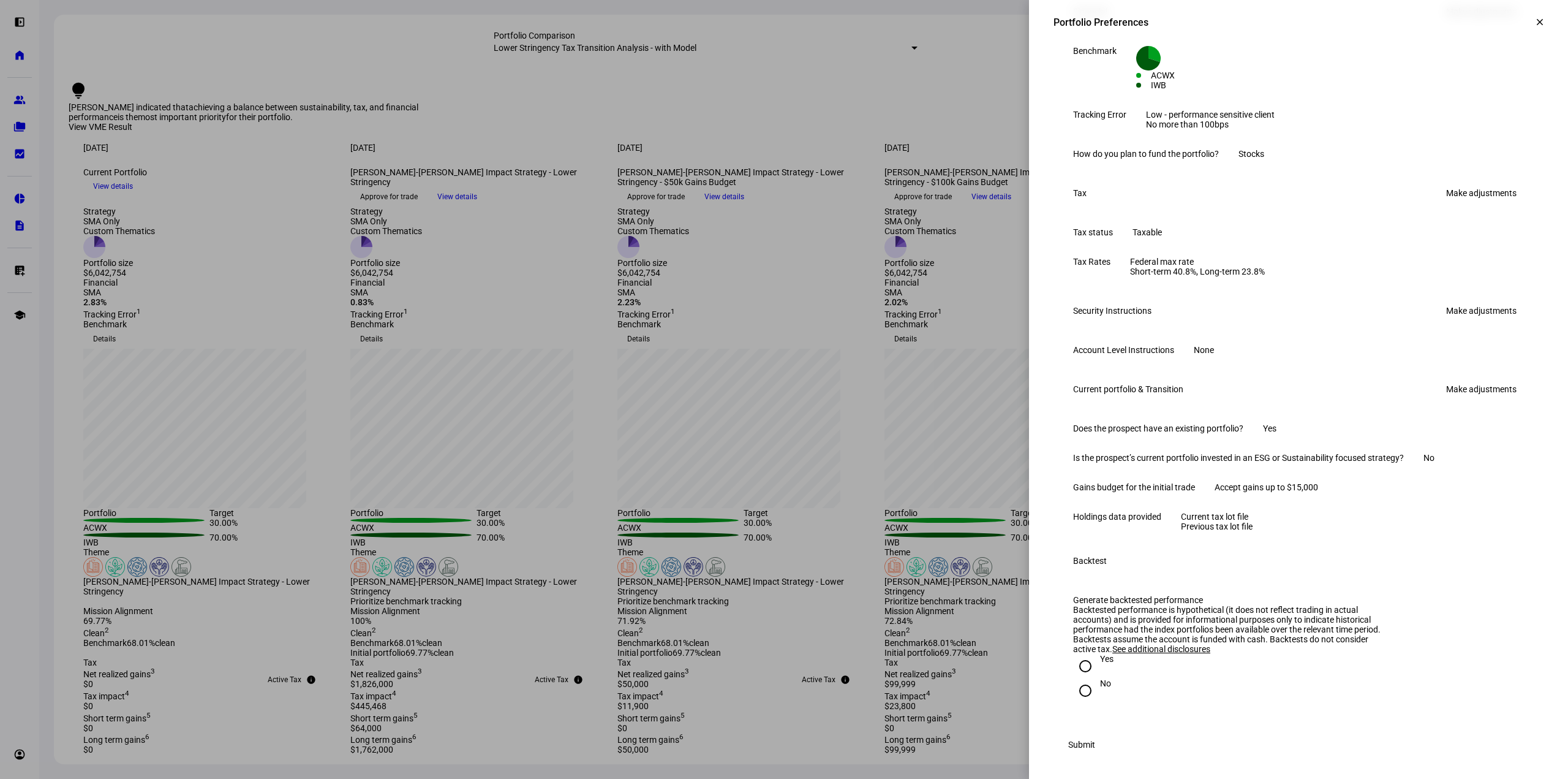
scroll to position [429, 0]
click at [1445, 396] on link "Make adjustments" at bounding box center [1481, 387] width 85 height 19
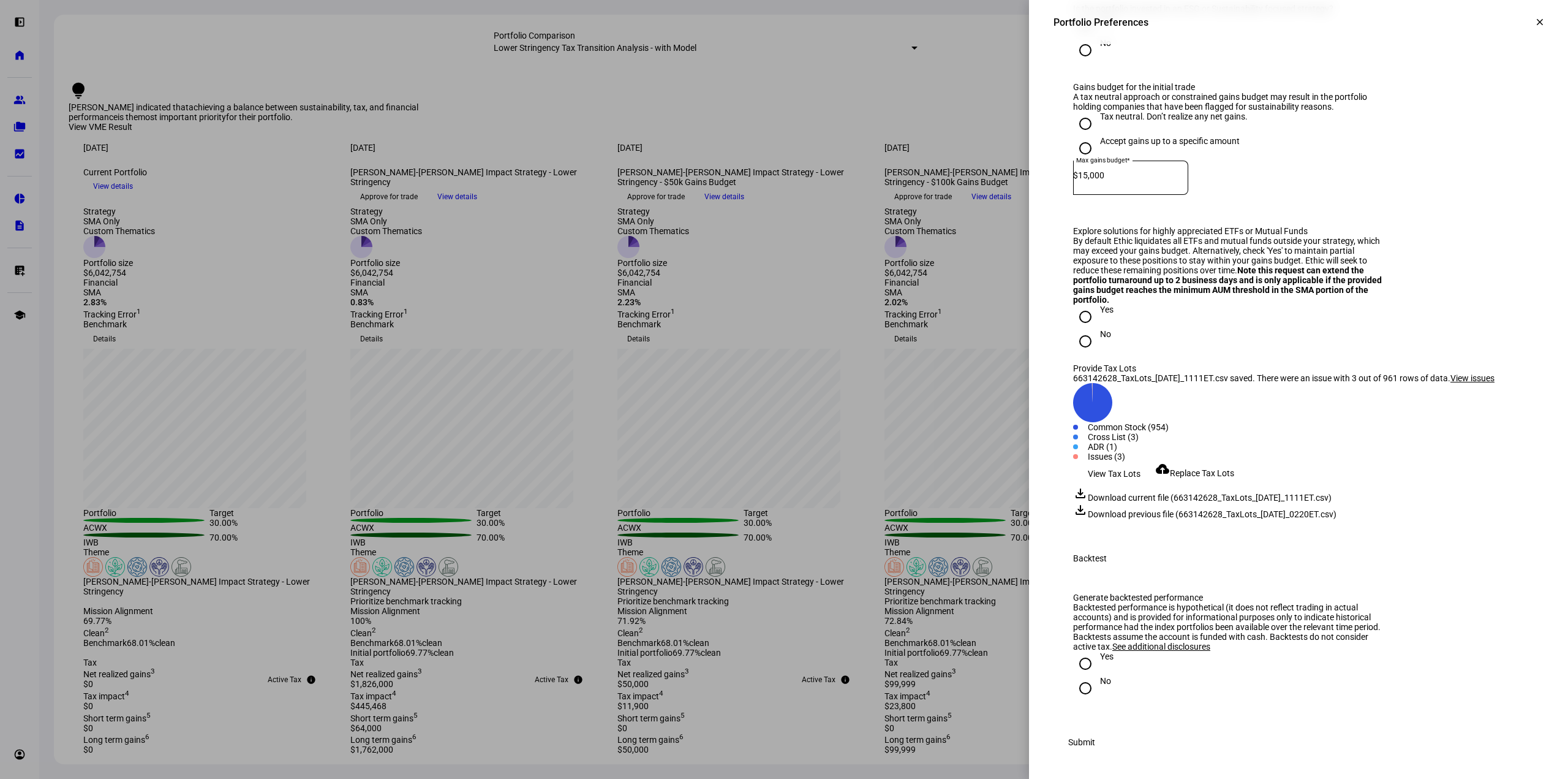
scroll to position [1179, 0]
click at [1074, 676] on input "No" at bounding box center [1085, 688] width 24 height 24
radio input "true"
click at [1096, 743] on span "Submit" at bounding box center [1081, 742] width 27 height 24
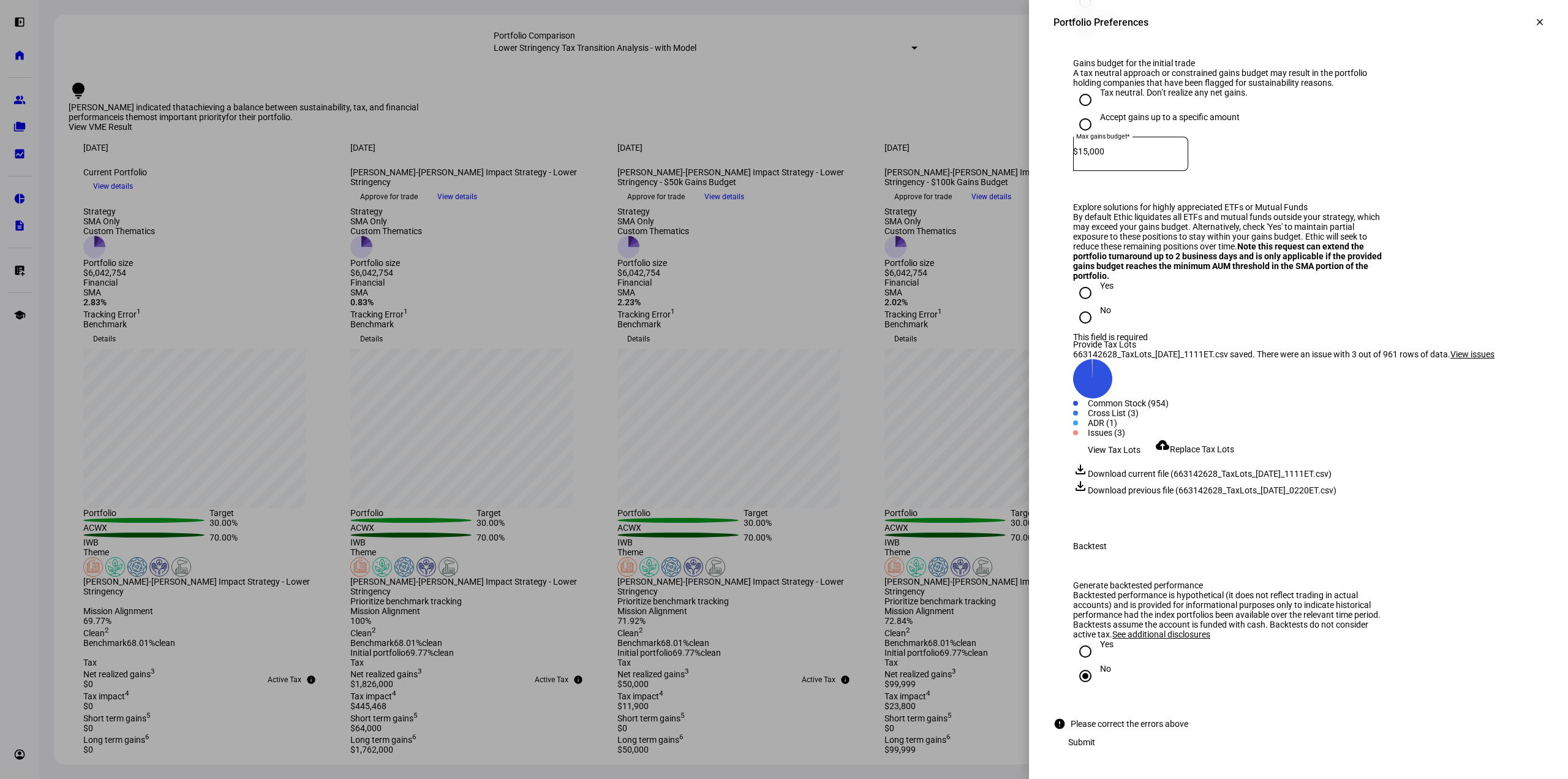
drag, startPoint x: 1171, startPoint y: 116, endPoint x: 1262, endPoint y: 135, distance: 93.0
click at [1262, 212] on div "By default Ethic liquidates all ETFs and mutual funds outside your strategy, wh…" at bounding box center [1230, 246] width 315 height 69
click at [1079, 305] on input "No" at bounding box center [1085, 317] width 24 height 24
radio input "true"
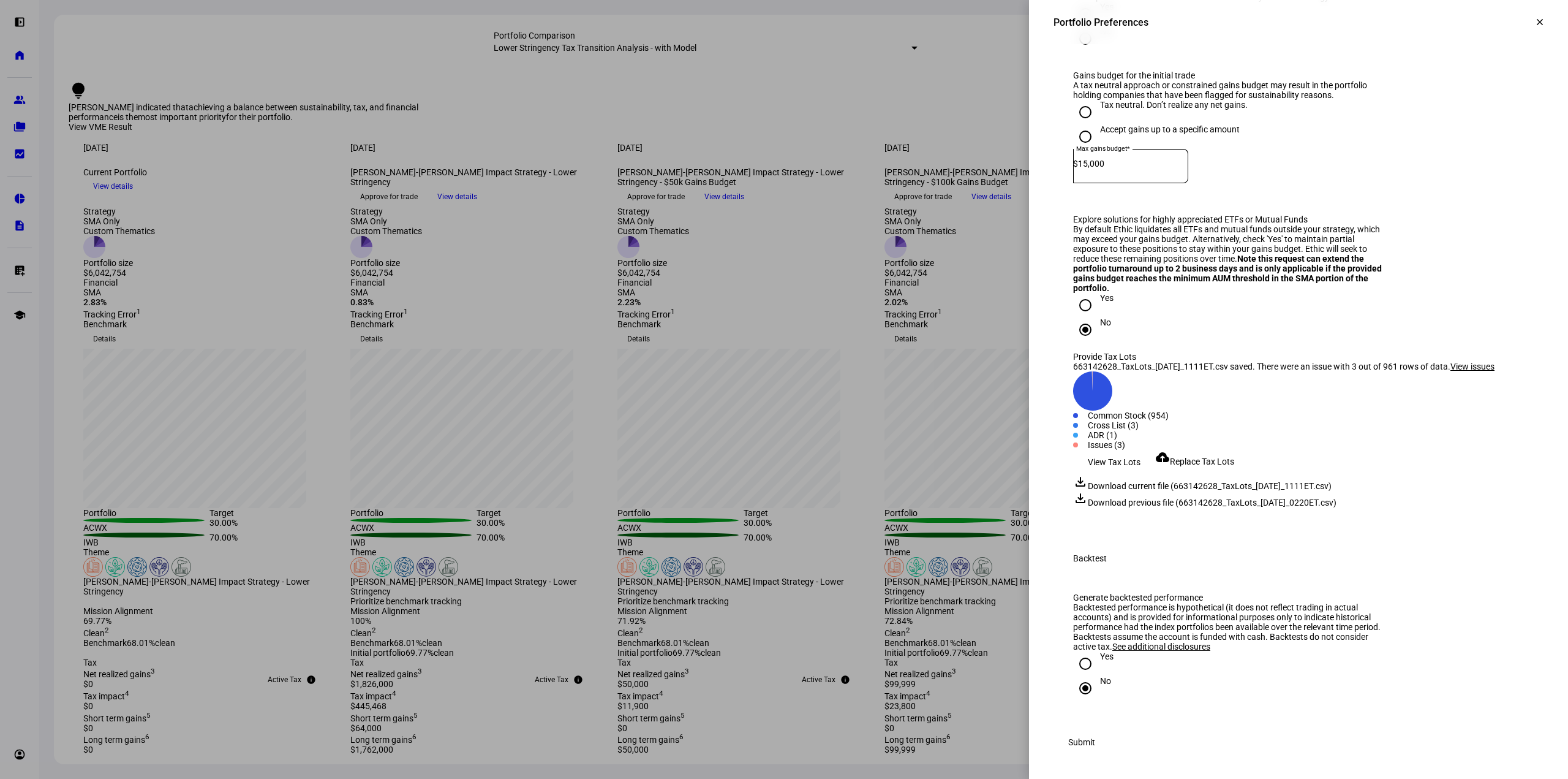
click at [1210, 318] on div "No" at bounding box center [1298, 330] width 451 height 24
click at [1096, 755] on span "Submit" at bounding box center [1081, 742] width 27 height 24
